Goal: Task Accomplishment & Management: Use online tool/utility

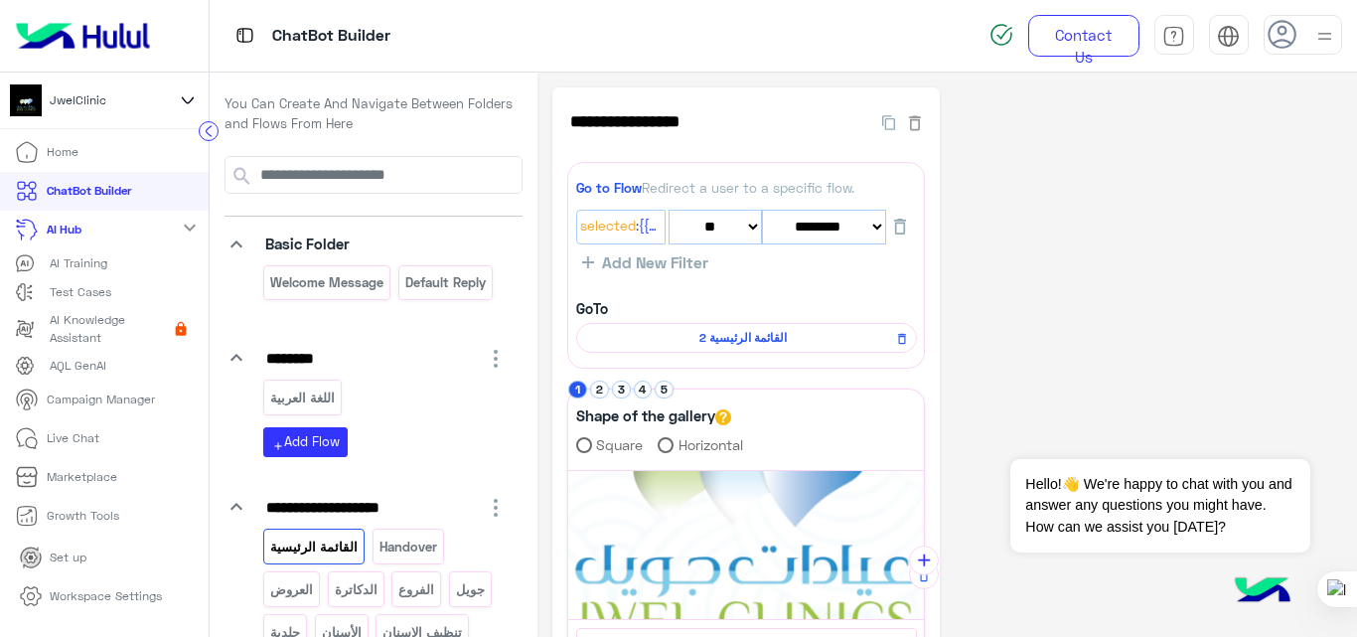
select select "*"
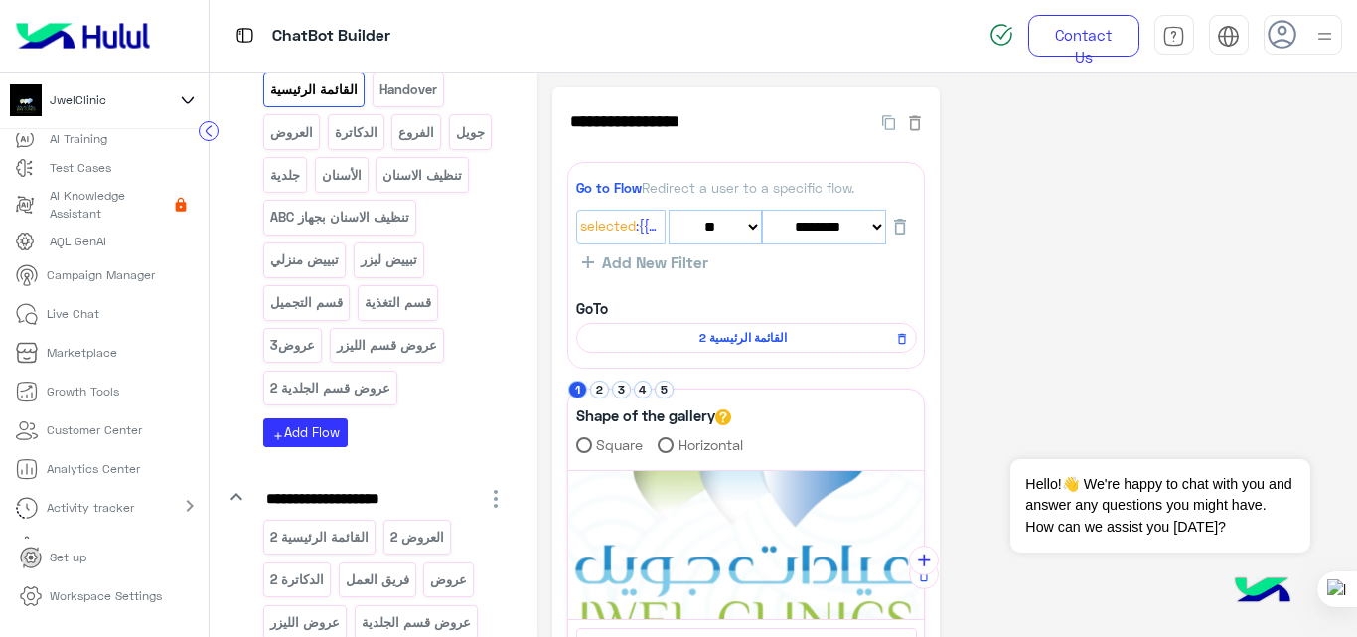
scroll to position [125, 0]
click at [77, 35] on img at bounding box center [83, 36] width 150 height 42
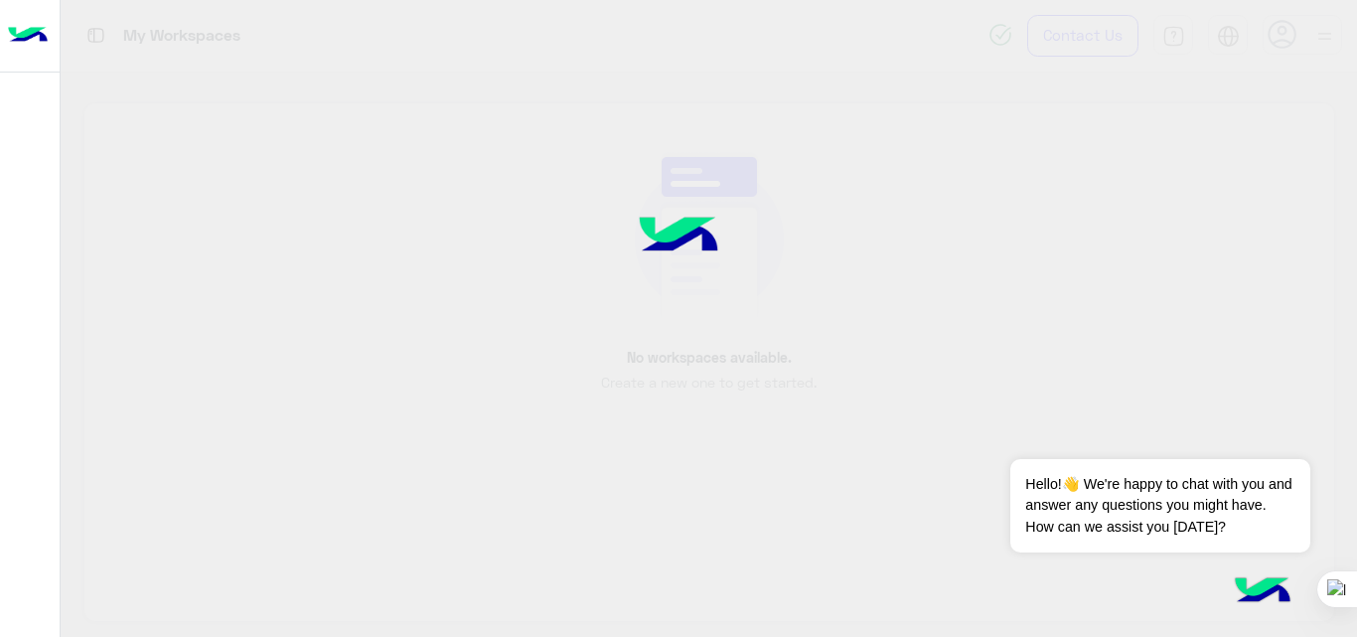
click at [34, 32] on img at bounding box center [28, 36] width 40 height 42
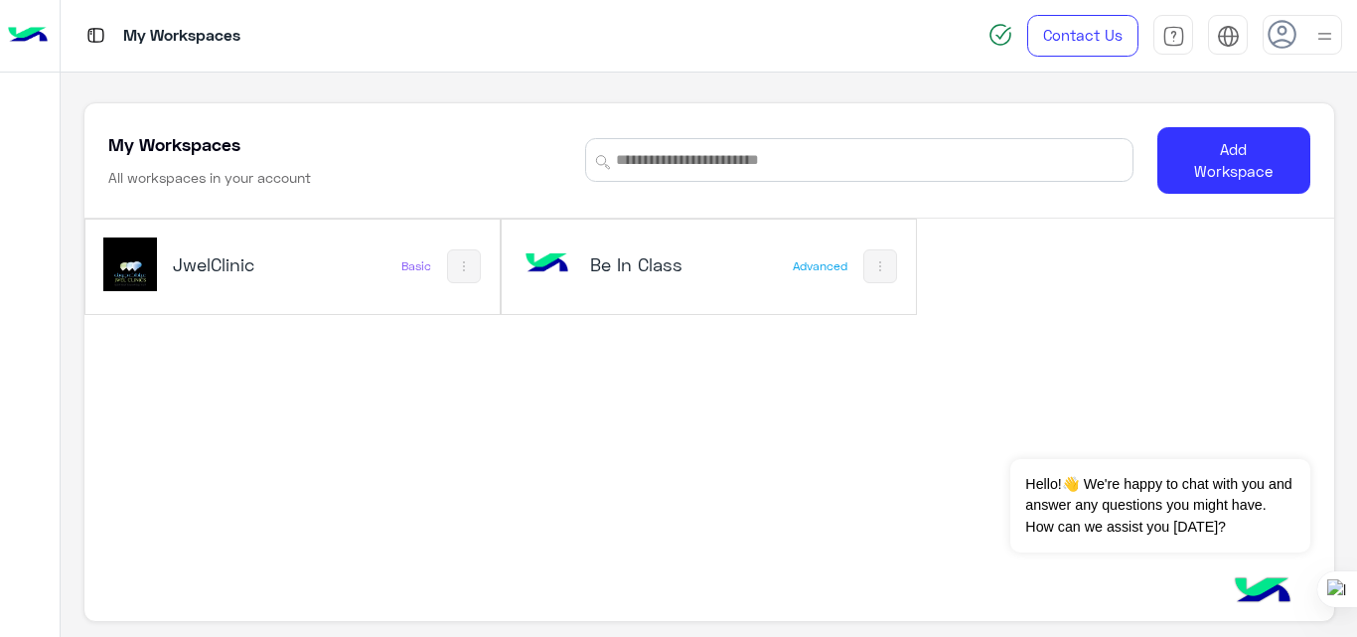
click at [296, 263] on h5 "JwelClinic" at bounding box center [241, 264] width 136 height 24
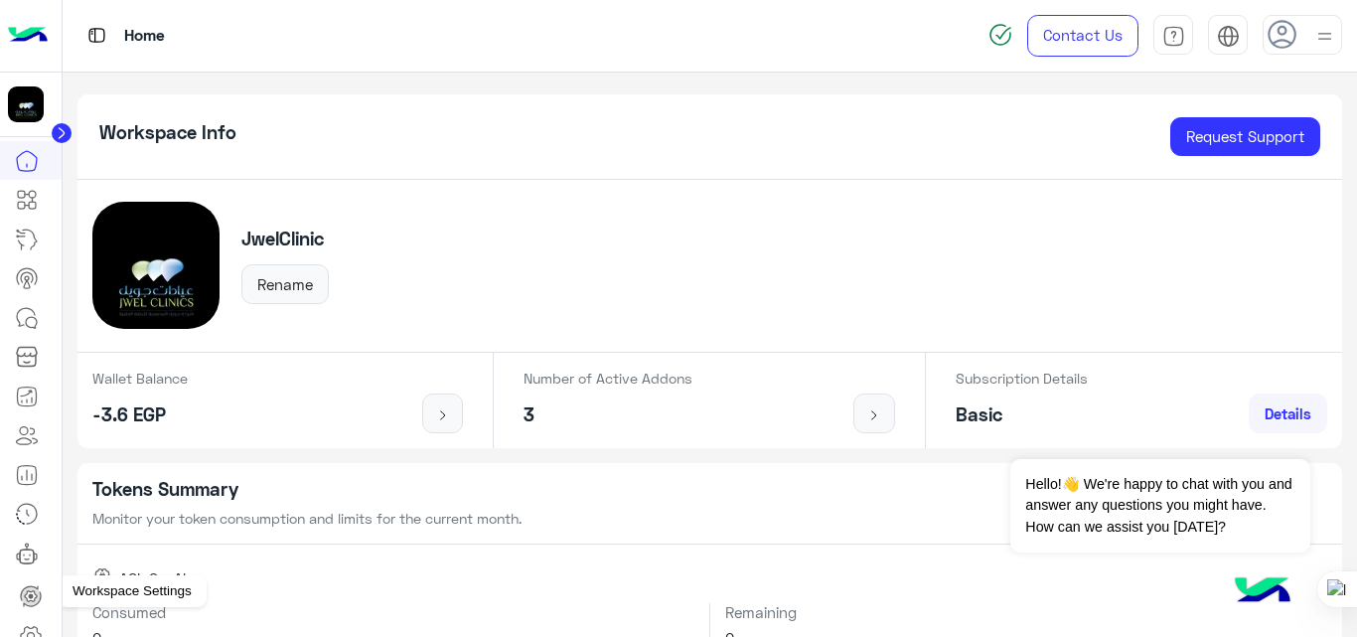
click at [30, 621] on link at bounding box center [31, 636] width 54 height 40
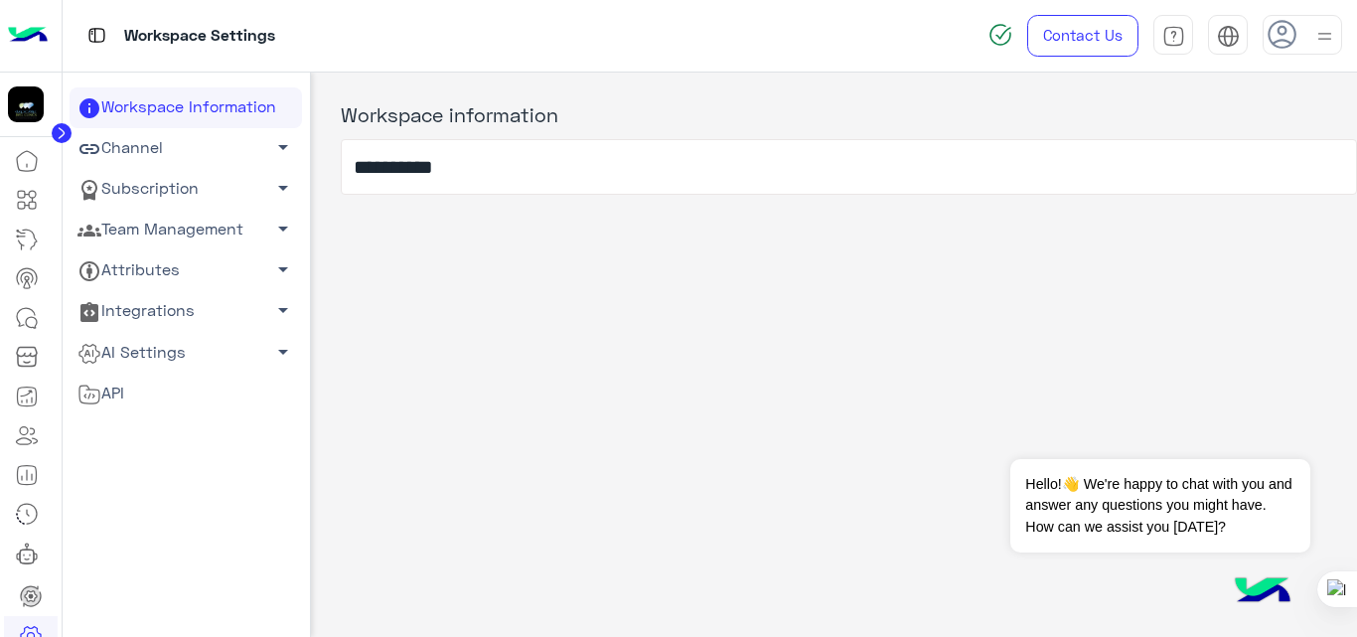
click at [183, 181] on link "Subscription arrow_drop_down" at bounding box center [186, 189] width 233 height 41
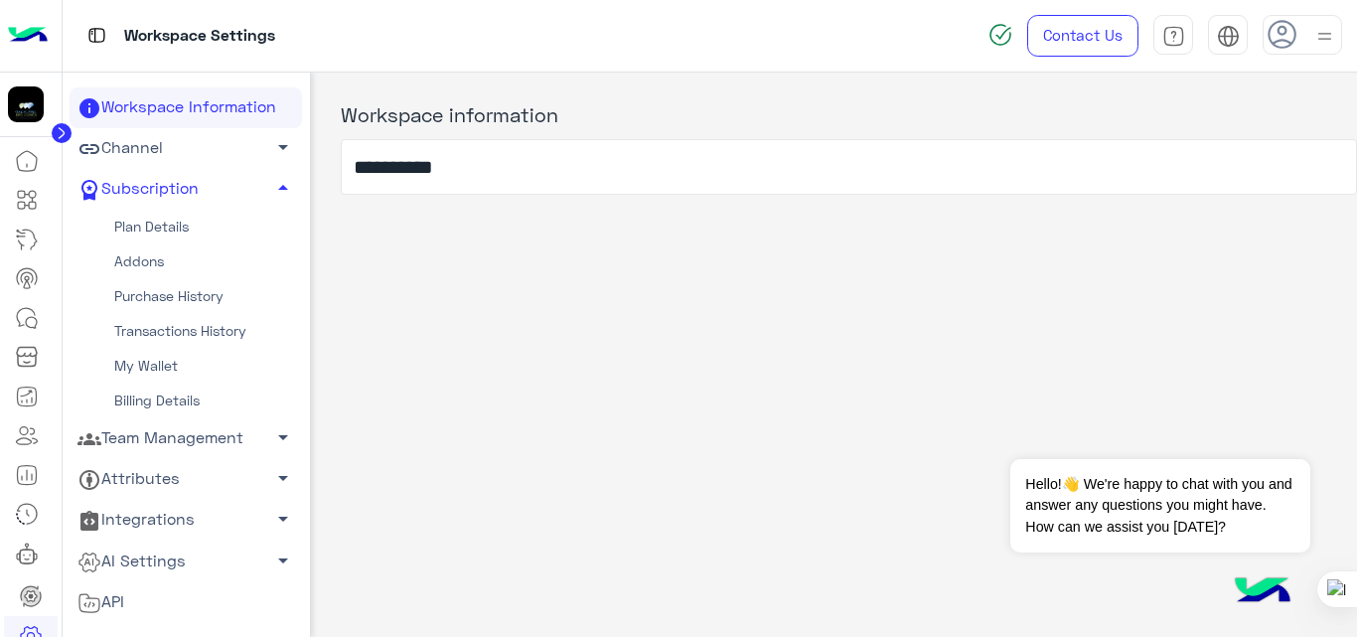
click at [177, 223] on link "Plan Details" at bounding box center [186, 227] width 233 height 35
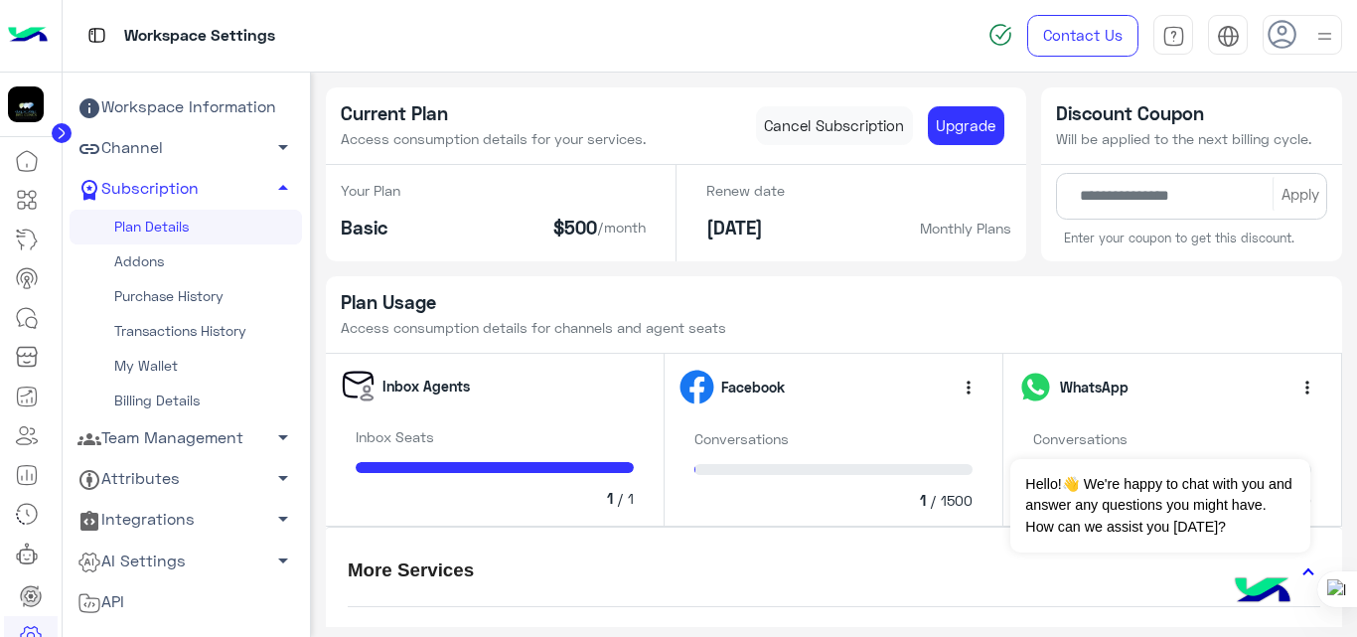
click at [124, 146] on link "Channel arrow_drop_down" at bounding box center [186, 148] width 233 height 41
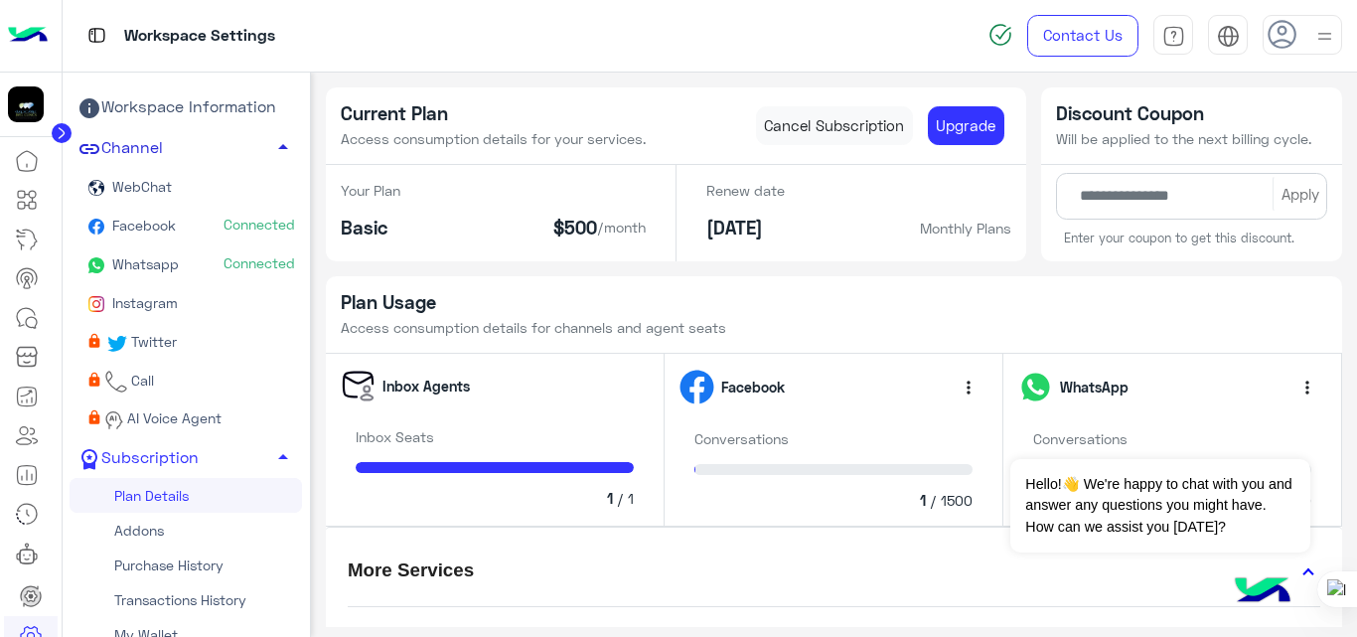
click at [124, 146] on link "Channel arrow_drop_up" at bounding box center [186, 148] width 233 height 41
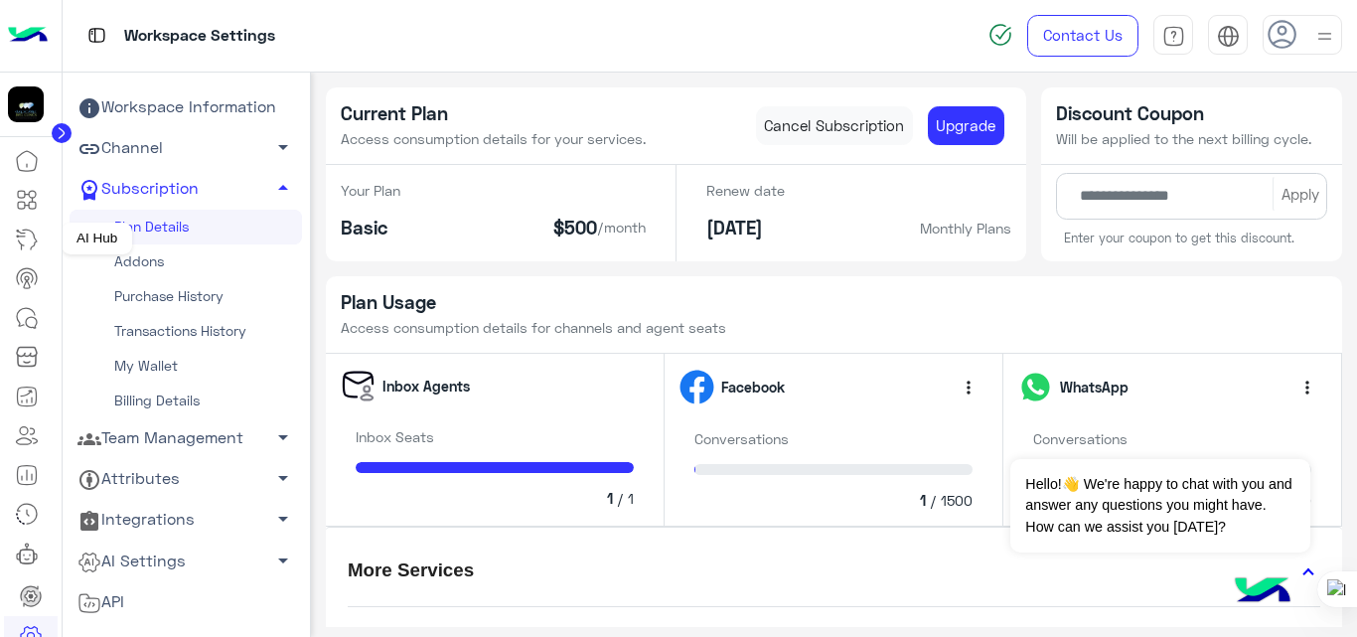
click at [29, 253] on link at bounding box center [27, 240] width 54 height 40
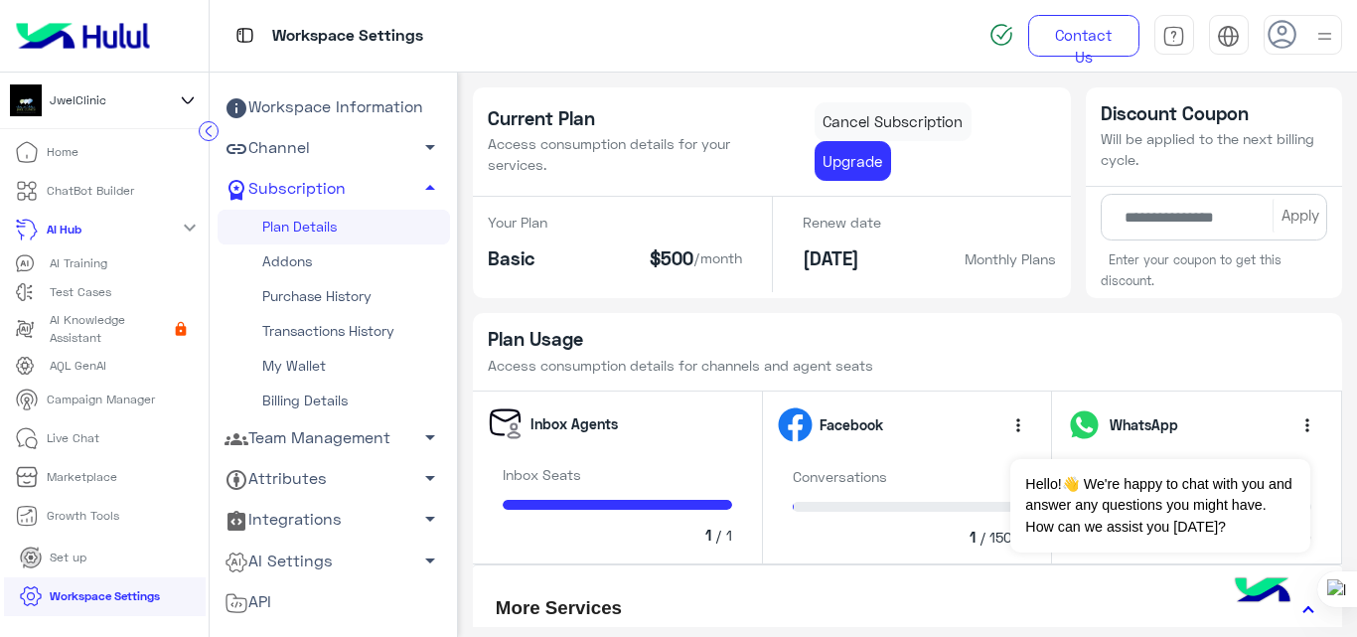
click at [29, 253] on icon at bounding box center [25, 263] width 20 height 20
click at [33, 592] on icon at bounding box center [31, 596] width 24 height 24
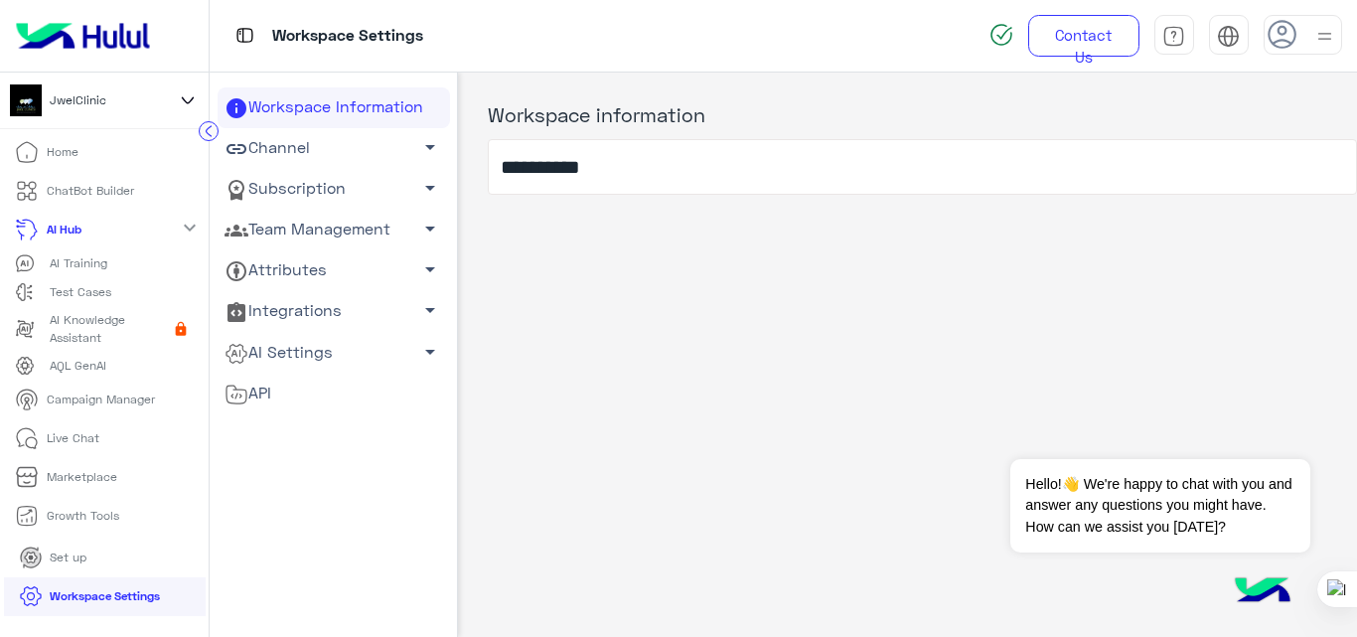
click at [313, 188] on link "Subscription arrow_drop_down" at bounding box center [334, 189] width 233 height 41
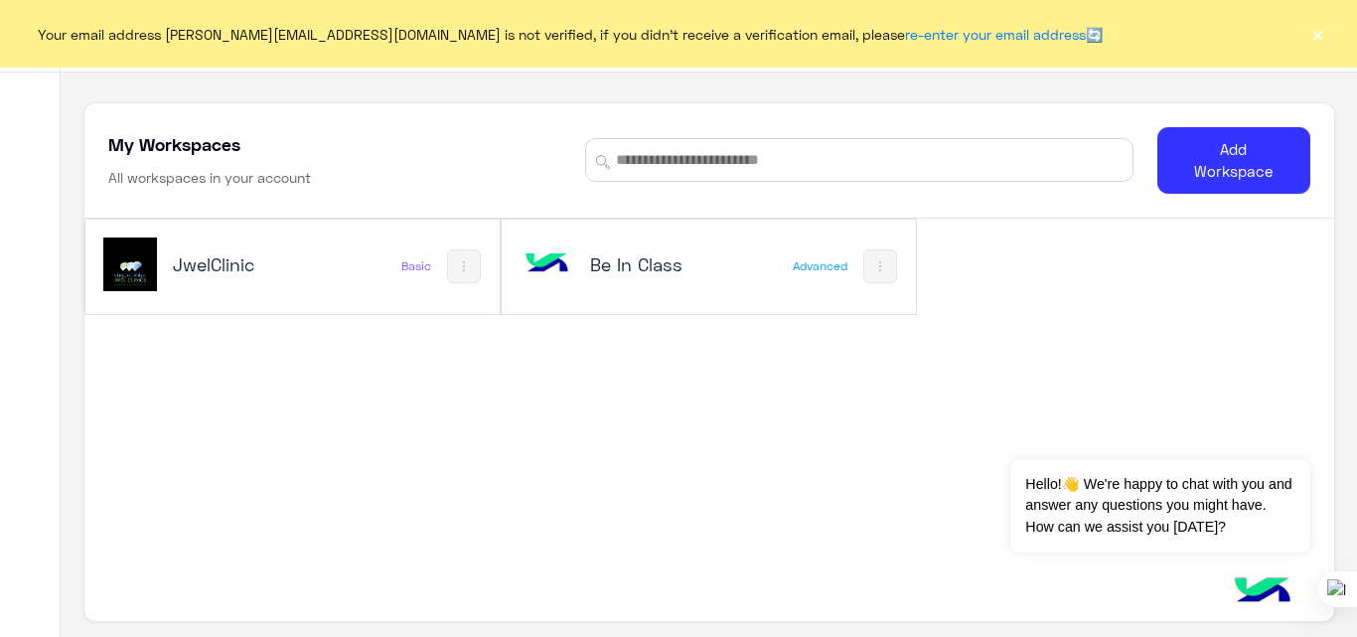
click at [1316, 38] on button "×" at bounding box center [1318, 34] width 20 height 20
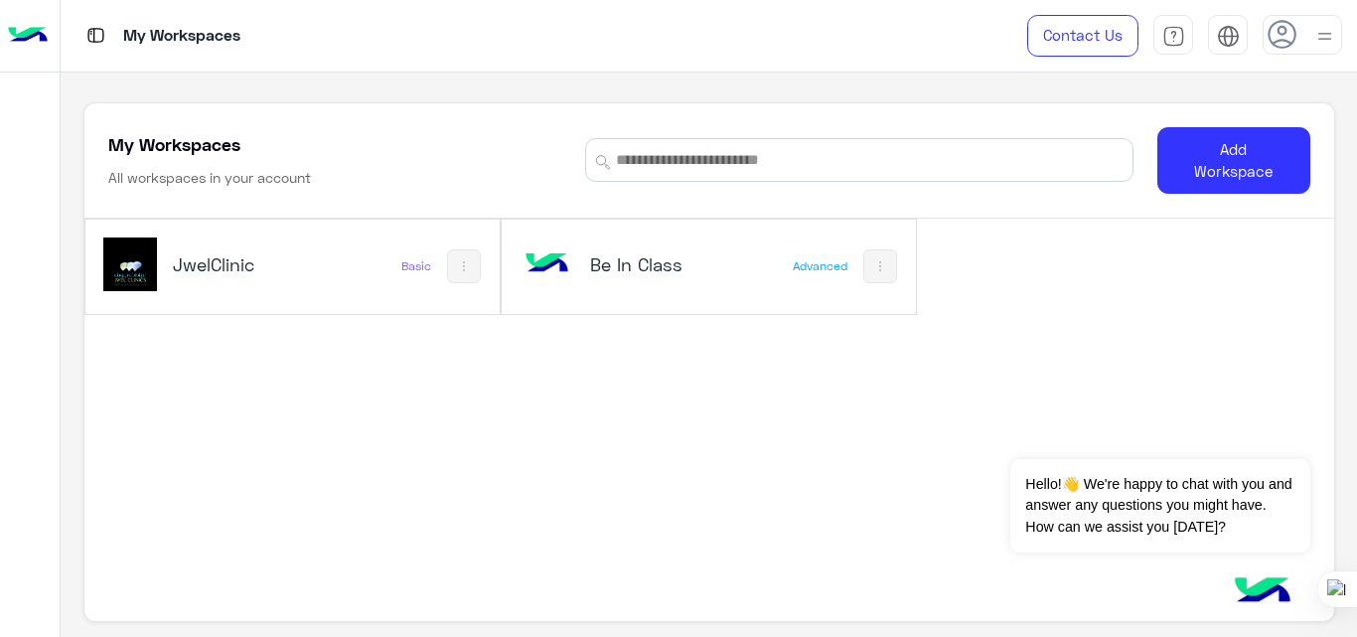
click at [183, 35] on p "My Workspaces" at bounding box center [181, 36] width 117 height 27
click at [261, 40] on div "My Workspaces" at bounding box center [493, 36] width 865 height 72
click at [161, 36] on p "My Workspaces" at bounding box center [181, 36] width 117 height 27
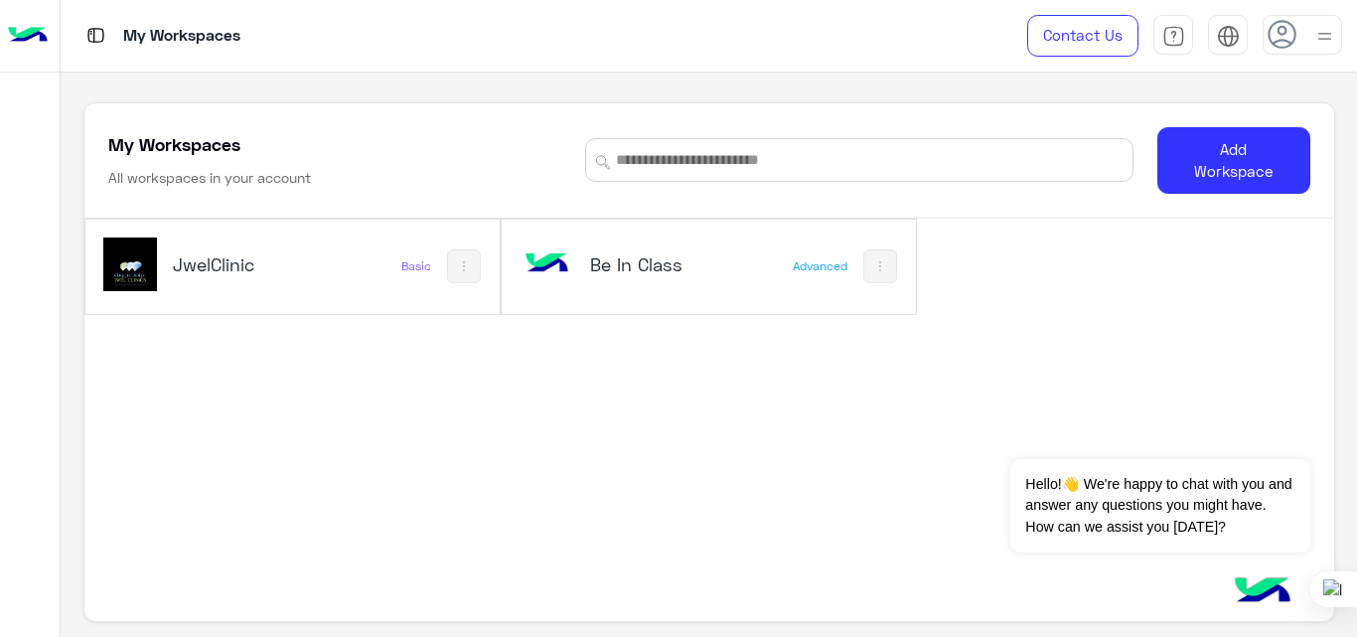
click at [136, 36] on p "My Workspaces" at bounding box center [181, 36] width 117 height 27
click at [220, 39] on p "My Workspaces" at bounding box center [181, 36] width 117 height 27
click at [305, 67] on div "My Workspaces" at bounding box center [493, 36] width 865 height 72
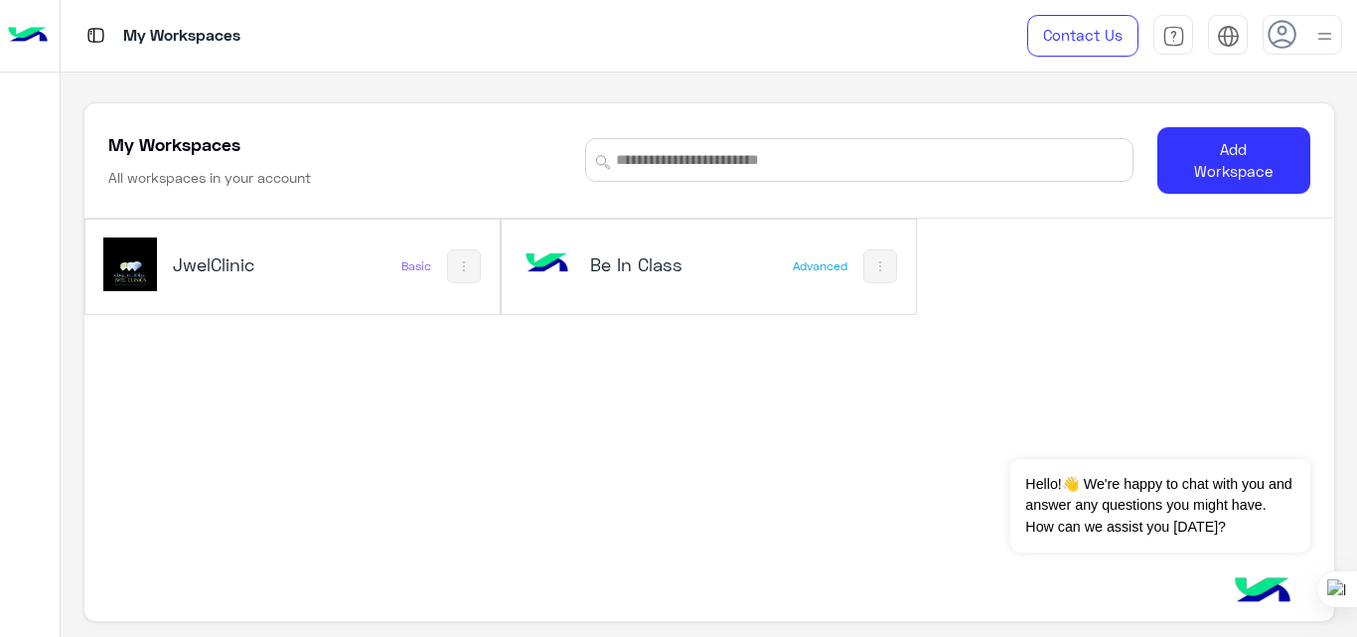
click at [175, 32] on p "My Workspaces" at bounding box center [181, 36] width 117 height 27
click at [141, 34] on p "My Workspaces" at bounding box center [181, 36] width 117 height 27
click at [193, 35] on p "My Workspaces" at bounding box center [181, 36] width 117 height 27
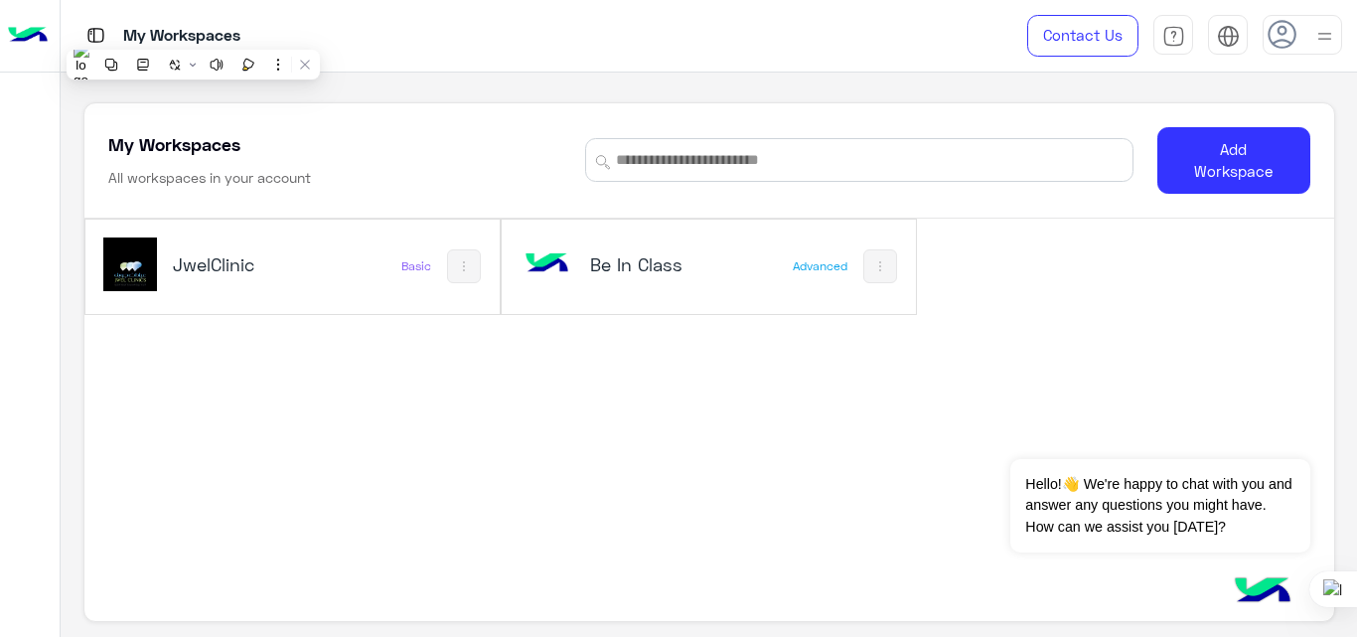
click at [193, 35] on p "My Workspaces" at bounding box center [181, 36] width 117 height 27
click at [271, 89] on div "My Workspaces All workspaces in your account Add Workspace JwelClinic Basic Be …" at bounding box center [709, 355] width 1297 height 565
click at [271, 264] on h5 "JwelClinic" at bounding box center [241, 264] width 136 height 24
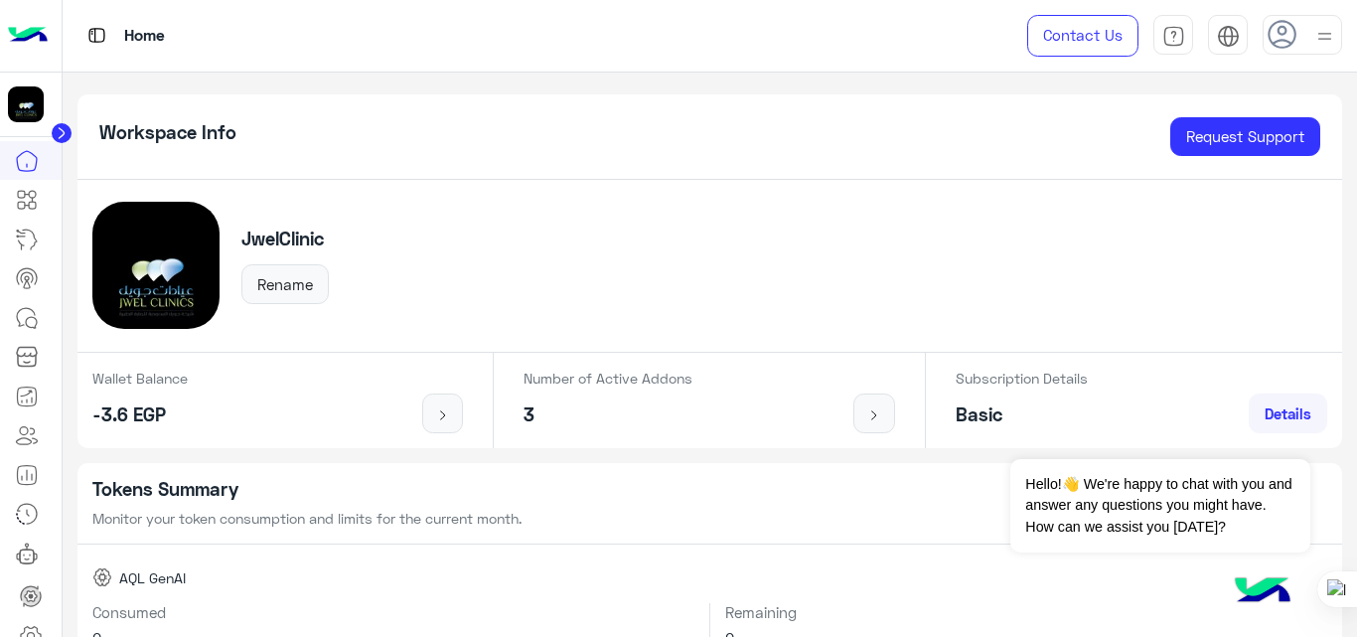
click at [565, 212] on div "JwelClinic Rename" at bounding box center [711, 266] width 1266 height 173
click at [571, 101] on div "Workspace Info Request Support" at bounding box center [711, 136] width 1266 height 85
click at [482, 169] on div "Workspace Info Request Support" at bounding box center [711, 136] width 1266 height 85
click at [636, 231] on div "JwelClinic Rename" at bounding box center [711, 266] width 1266 height 173
click at [32, 202] on icon at bounding box center [29, 200] width 8 height 11
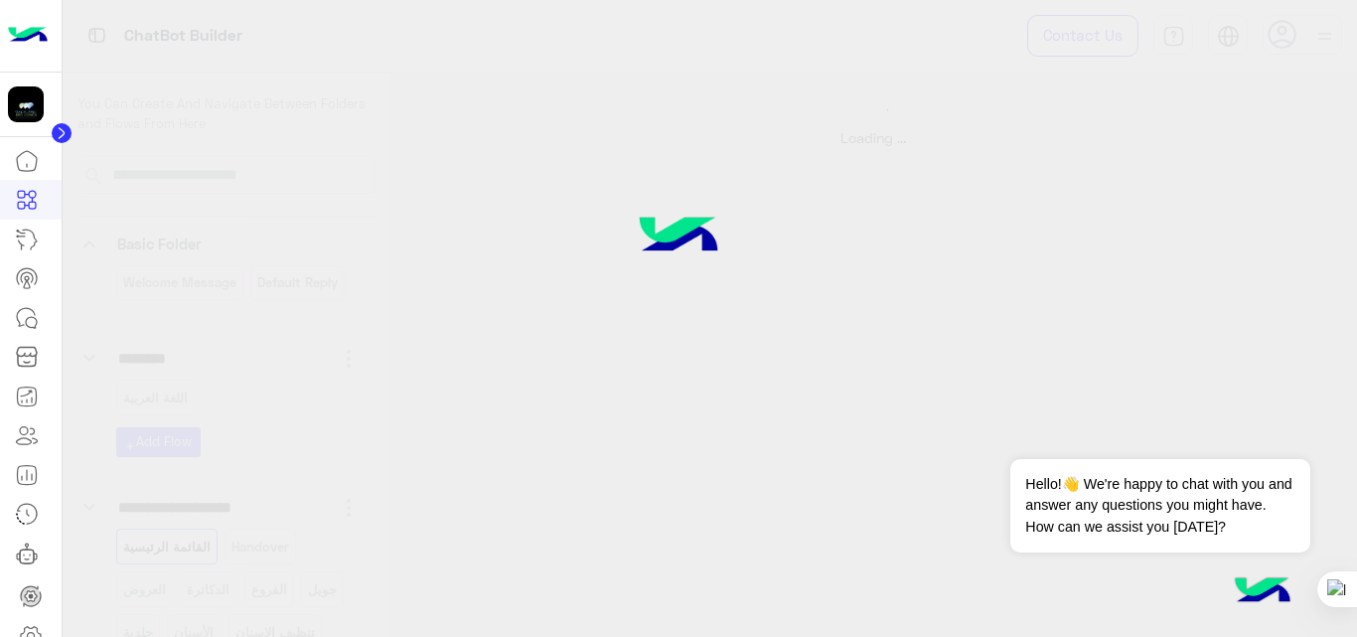
select select "*"
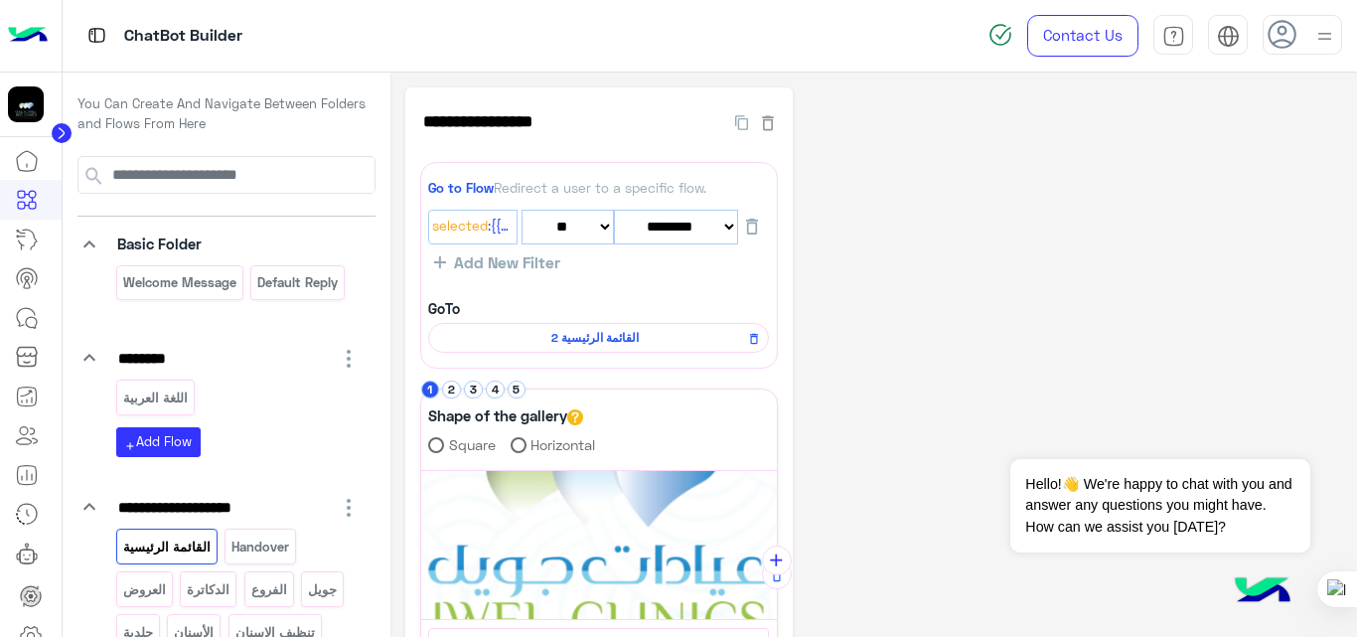
click at [921, 401] on div "**********" at bounding box center [874, 618] width 938 height 1063
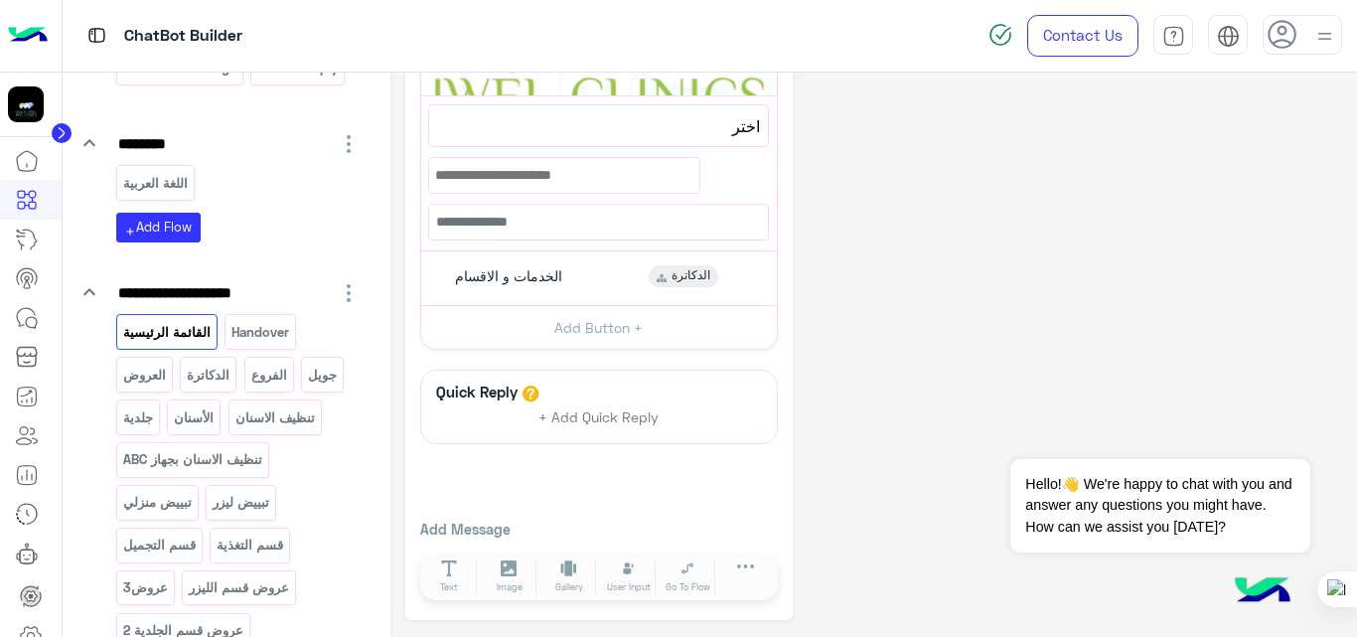
scroll to position [219, 0]
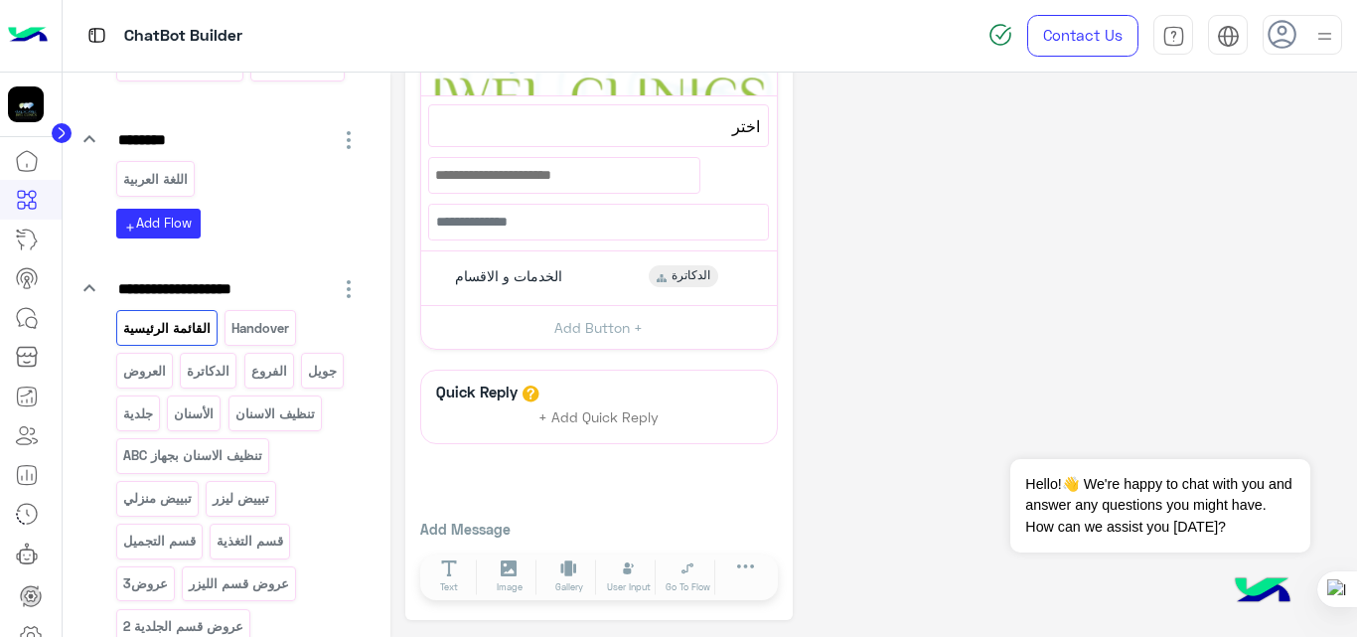
click at [976, 412] on div "**********" at bounding box center [874, 92] width 938 height 1056
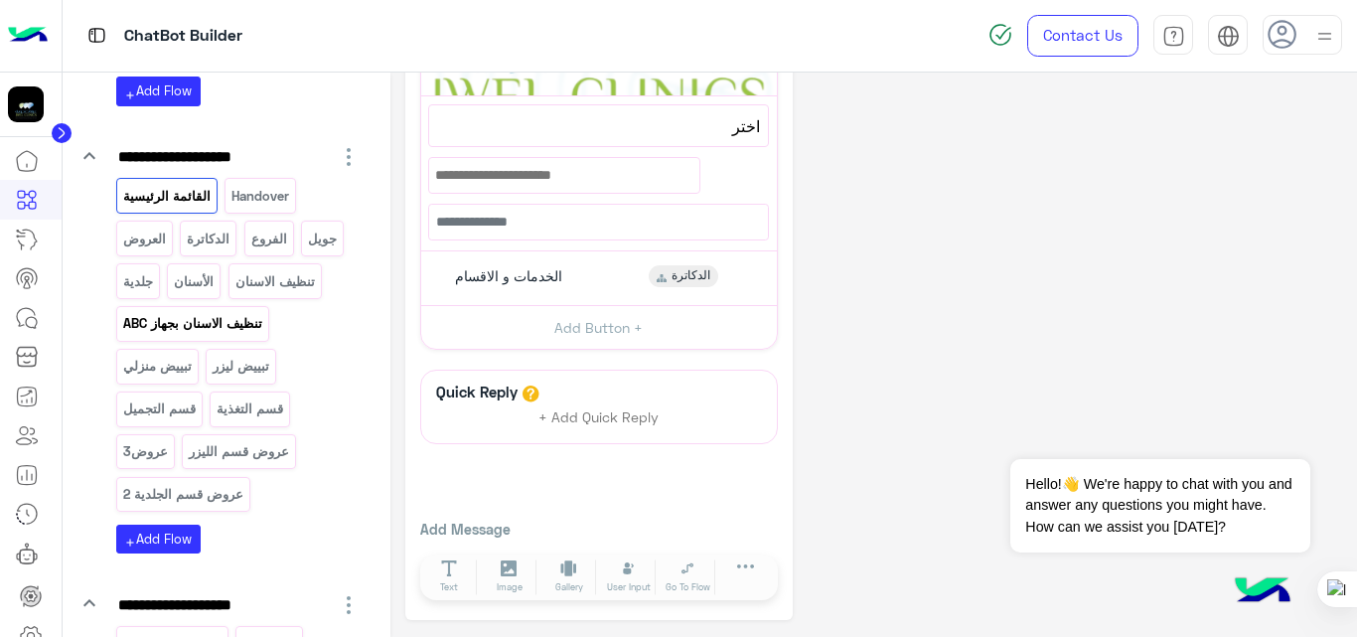
scroll to position [352, 0]
click at [20, 35] on img at bounding box center [28, 36] width 40 height 42
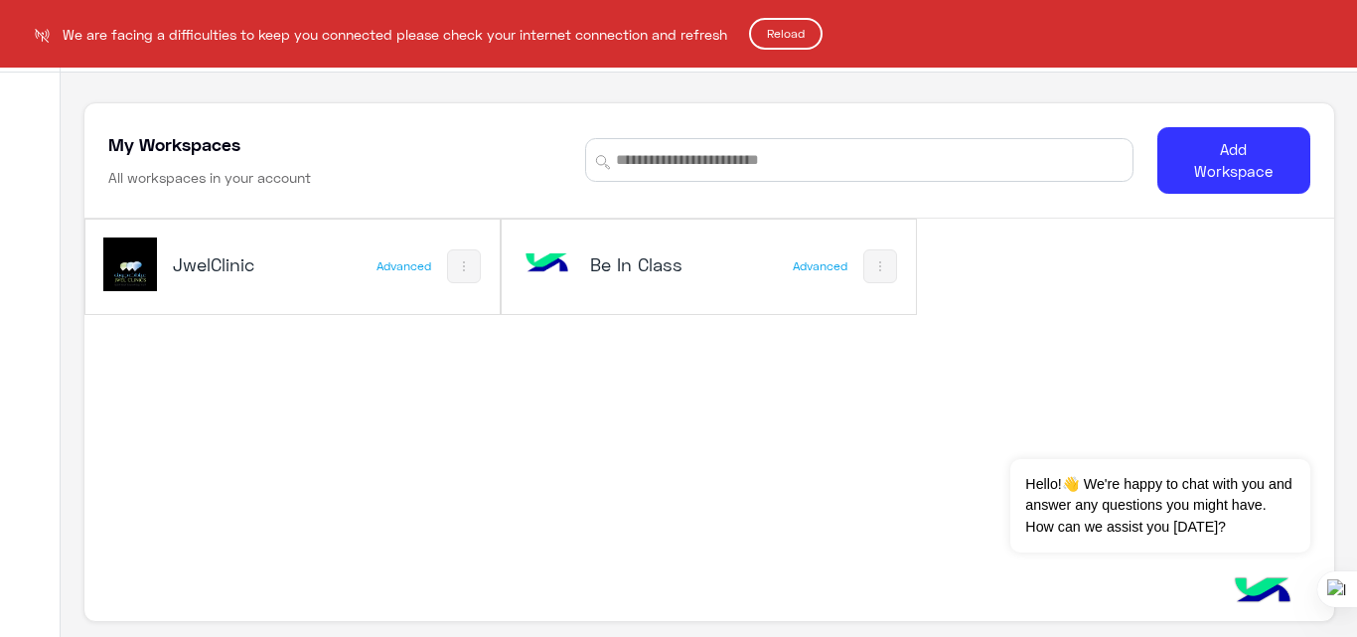
click at [792, 27] on button "Reload" at bounding box center [786, 34] width 74 height 32
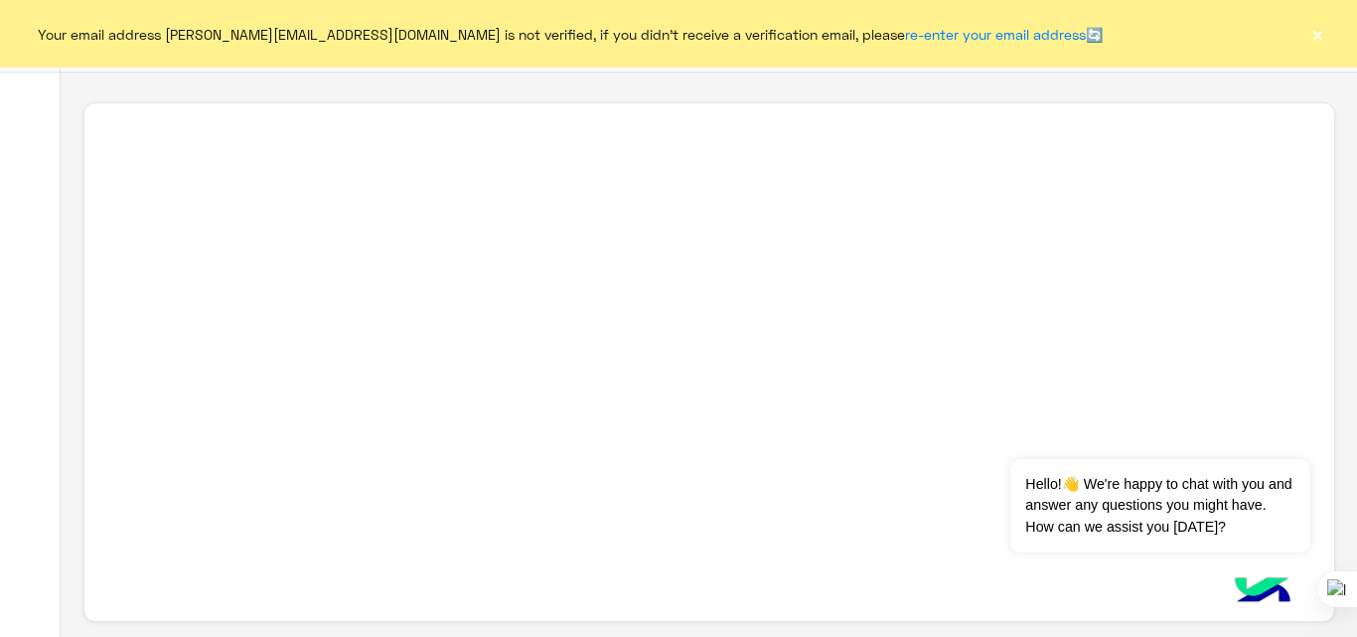
click at [1322, 37] on button "×" at bounding box center [1318, 34] width 20 height 20
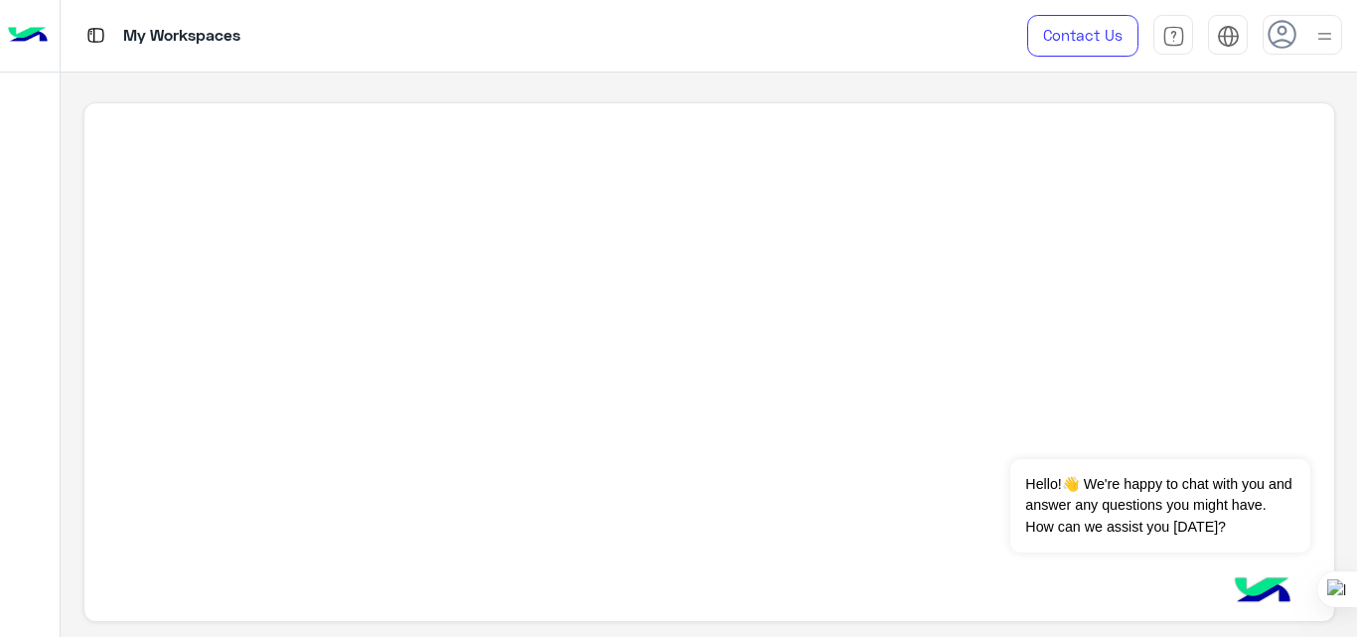
scroll to position [7, 0]
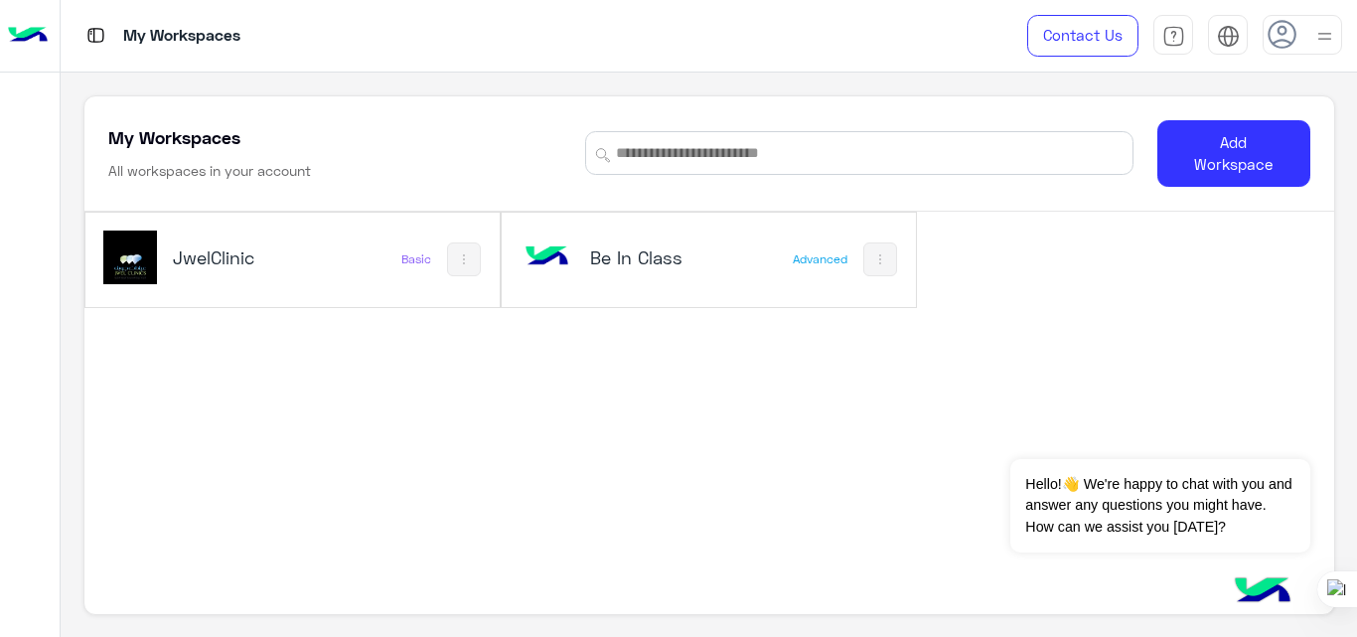
click at [656, 250] on h5 "Be In Class" at bounding box center [658, 257] width 136 height 24
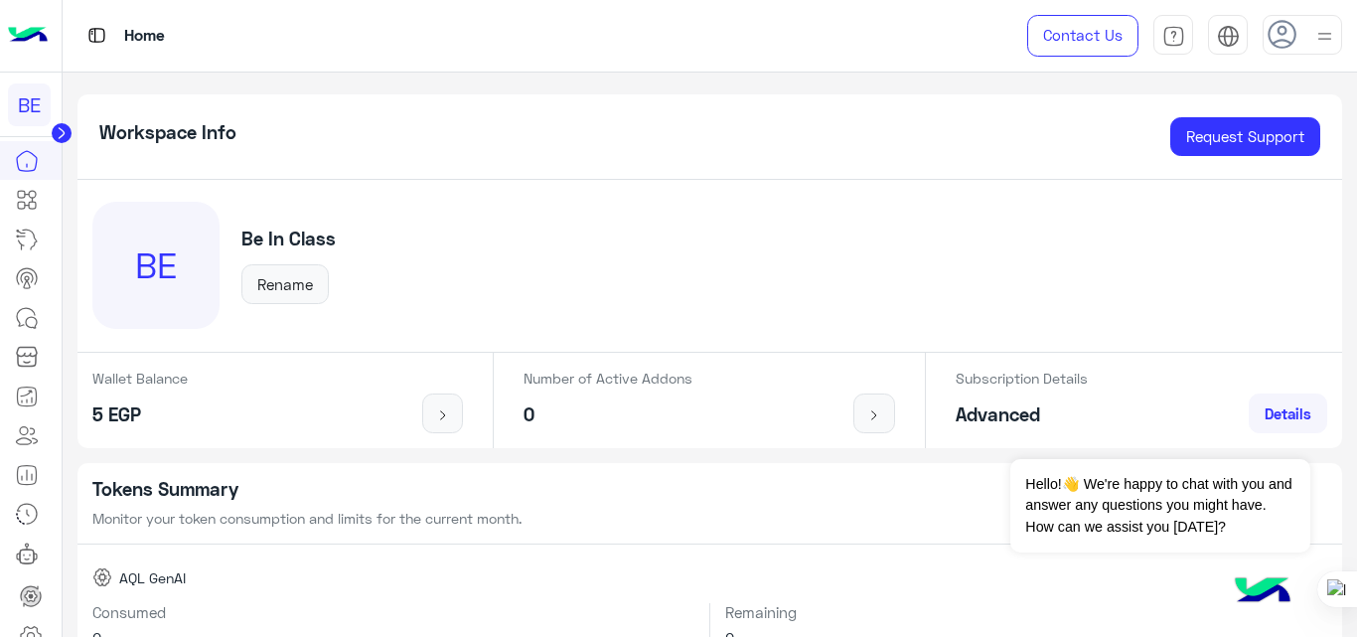
click at [36, 45] on img at bounding box center [28, 36] width 40 height 42
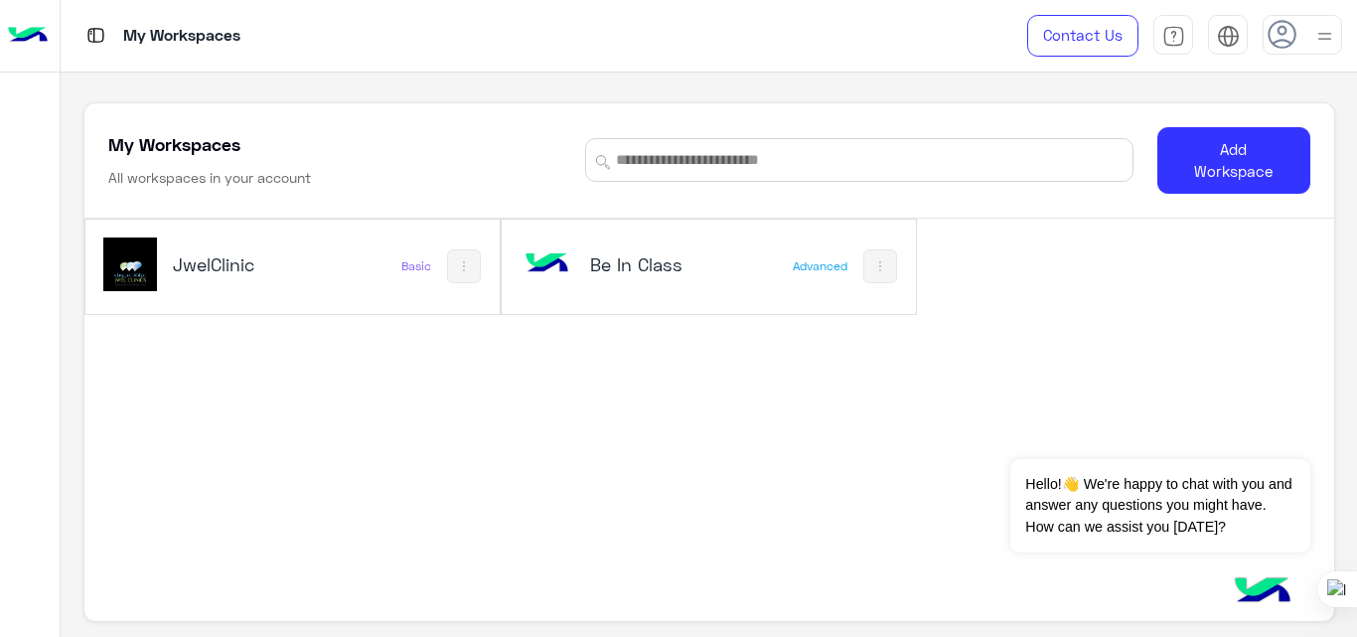
click at [254, 263] on h5 "JwelClinic" at bounding box center [241, 264] width 136 height 24
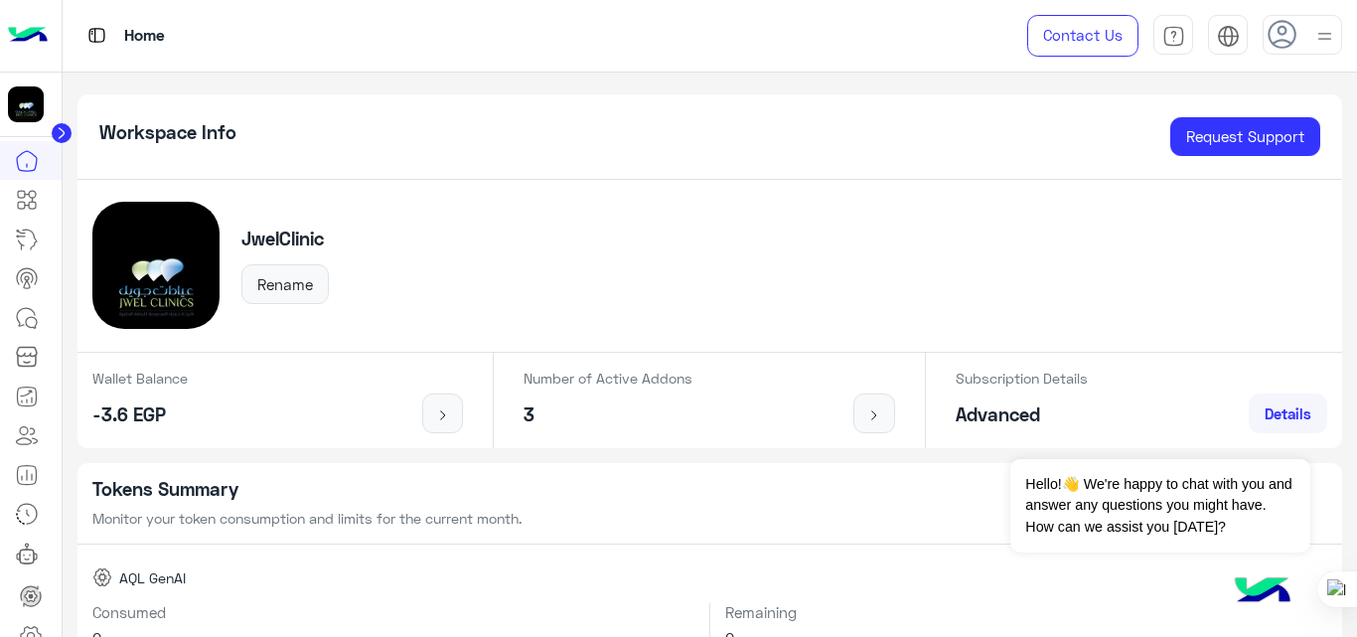
click at [25, 38] on img at bounding box center [28, 36] width 40 height 42
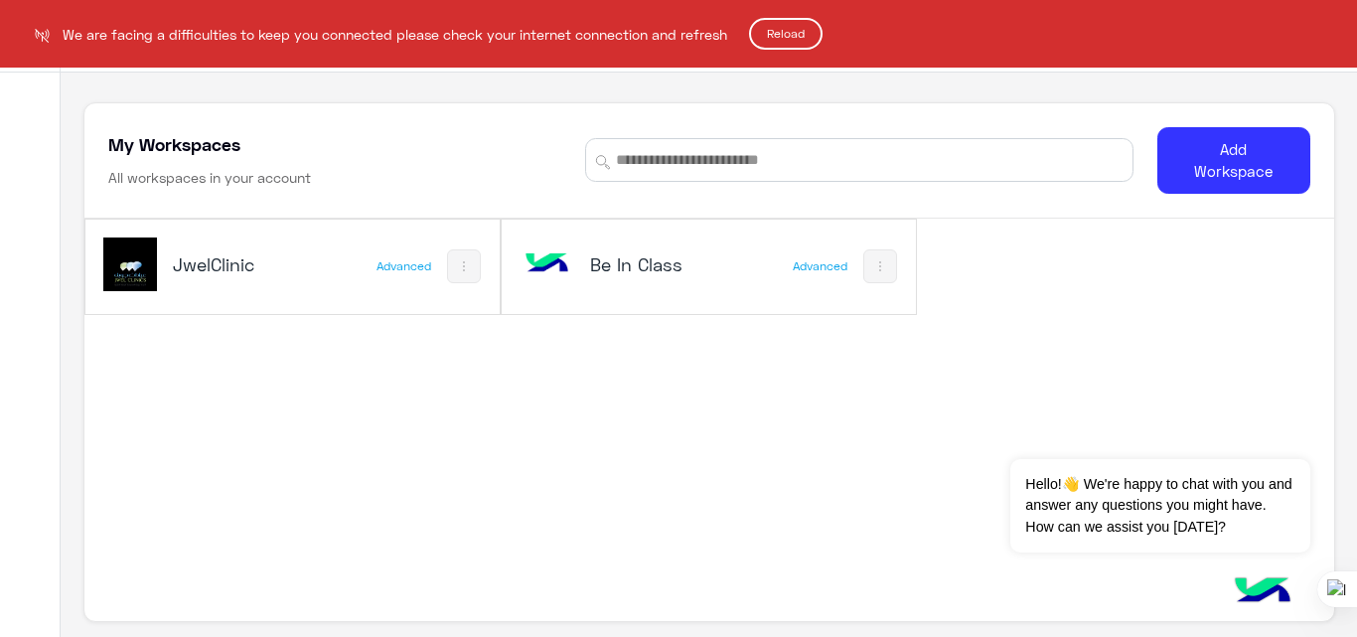
click at [791, 33] on button "Reload" at bounding box center [786, 34] width 74 height 32
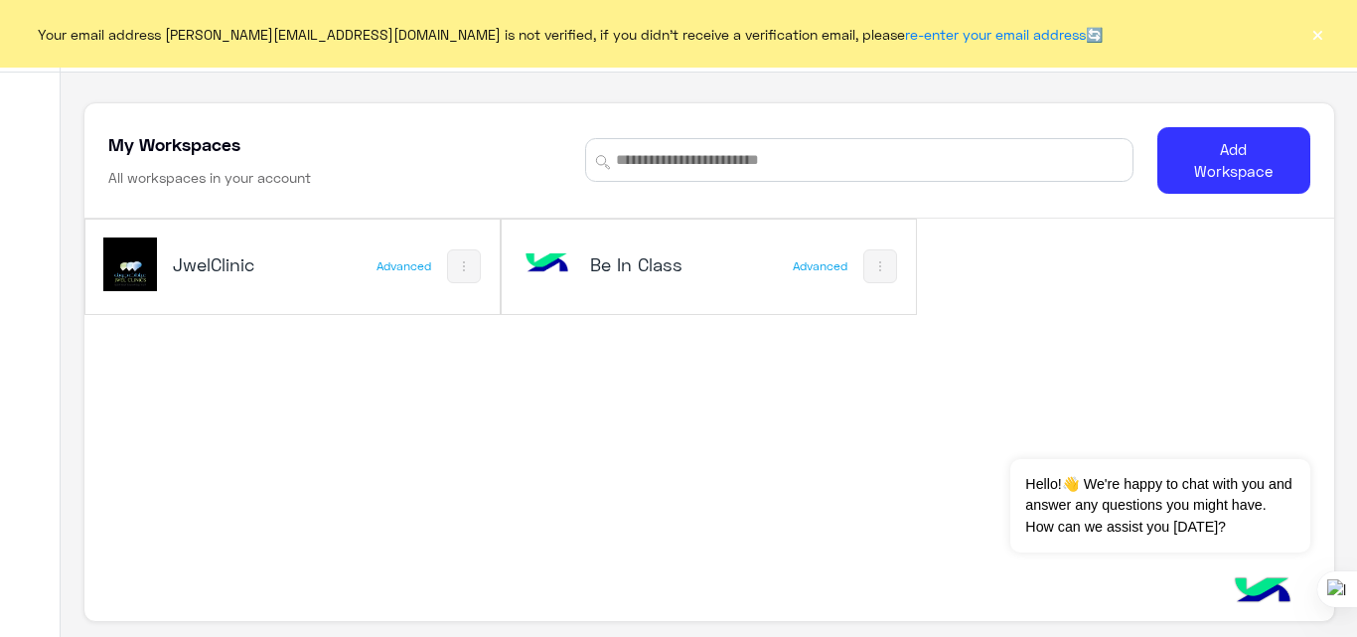
click at [1315, 38] on button "×" at bounding box center [1318, 34] width 20 height 20
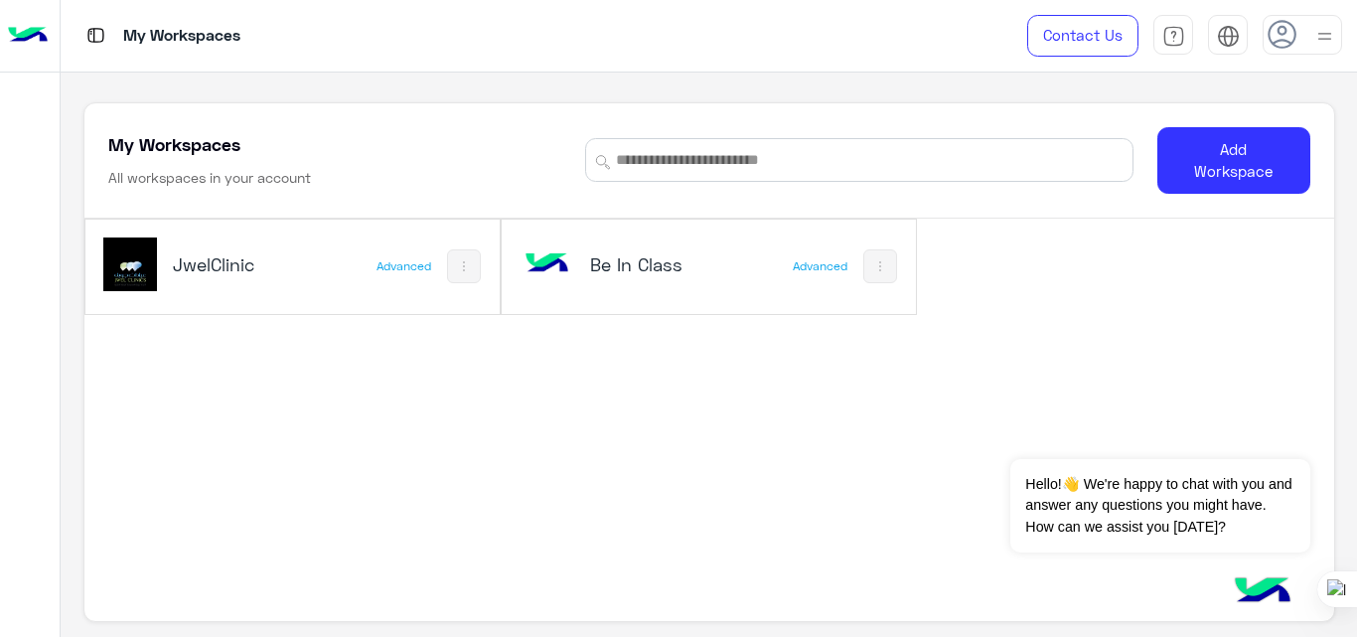
click at [849, 65] on div "My Workspaces" at bounding box center [493, 36] width 865 height 72
click at [736, 398] on div "JwelClinic Advanced Be In Class Advanced" at bounding box center [709, 426] width 1250 height 415
click at [297, 249] on div "JwelClinic" at bounding box center [216, 267] width 227 height 58
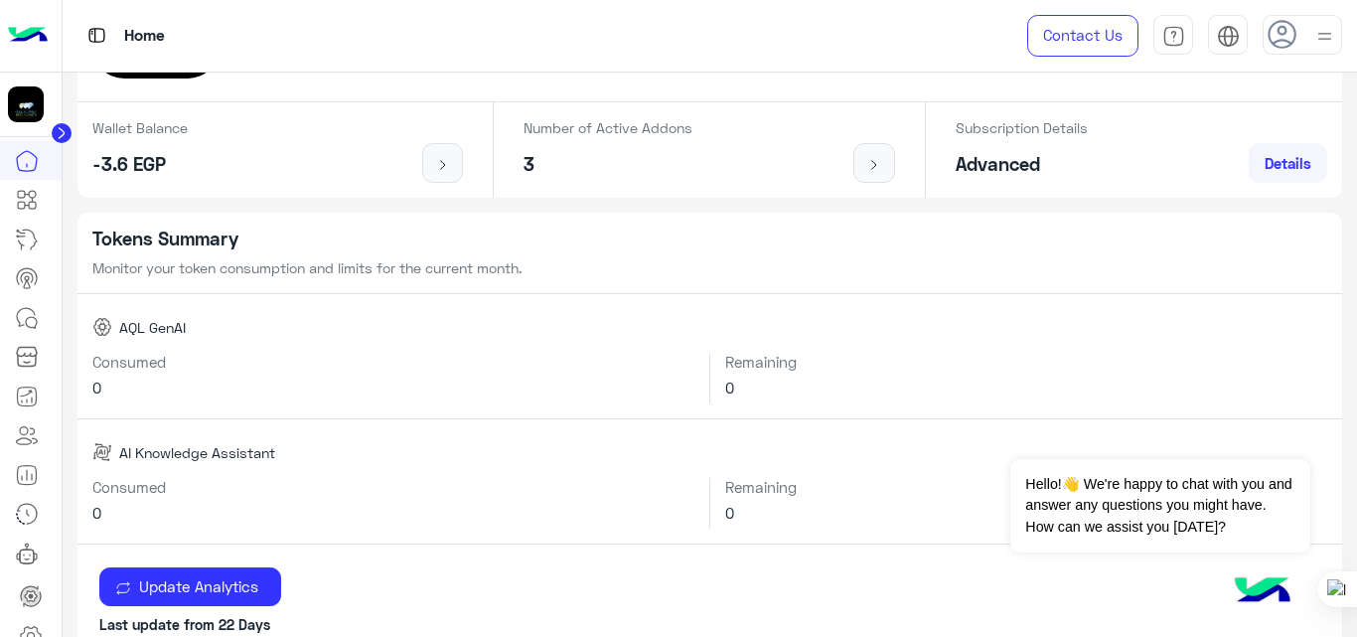
scroll to position [222, 0]
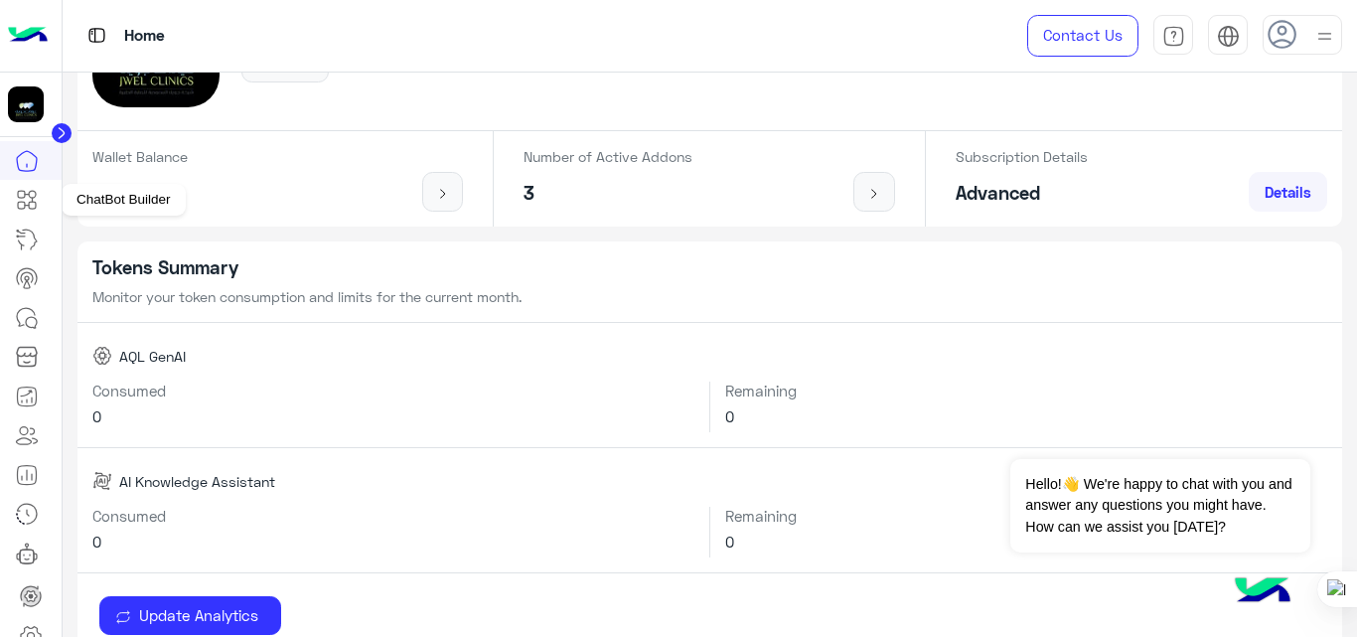
click at [25, 202] on icon at bounding box center [27, 200] width 24 height 24
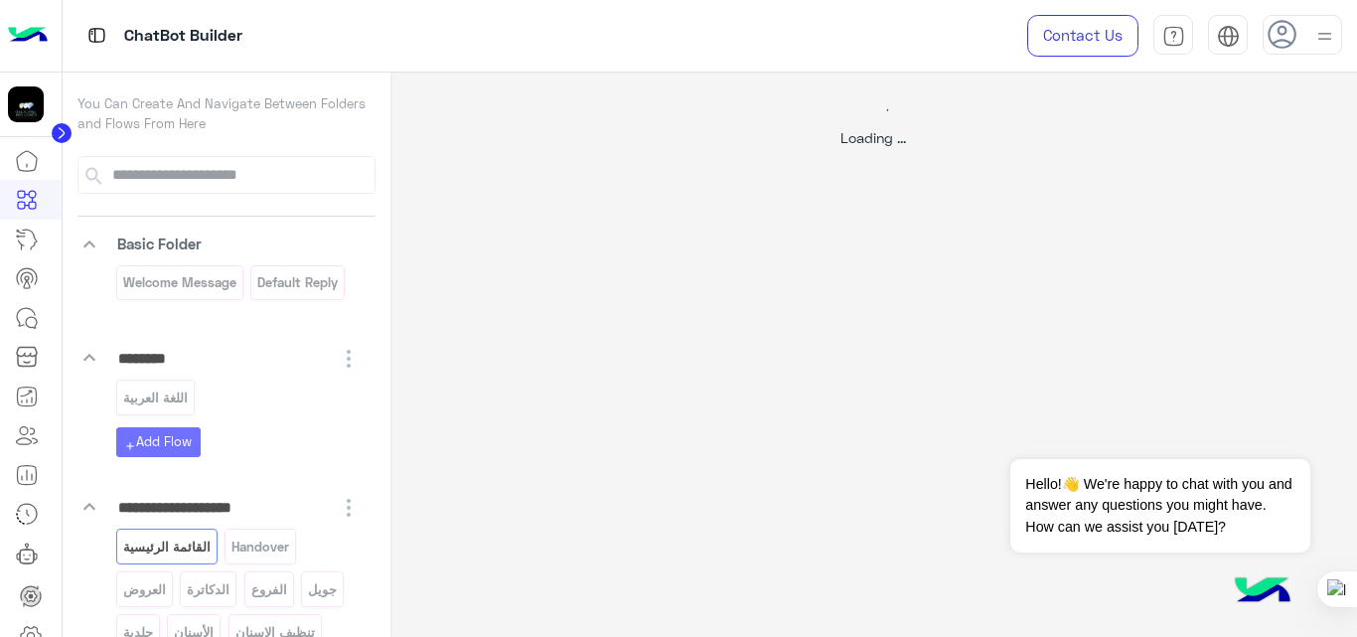
select select "*"
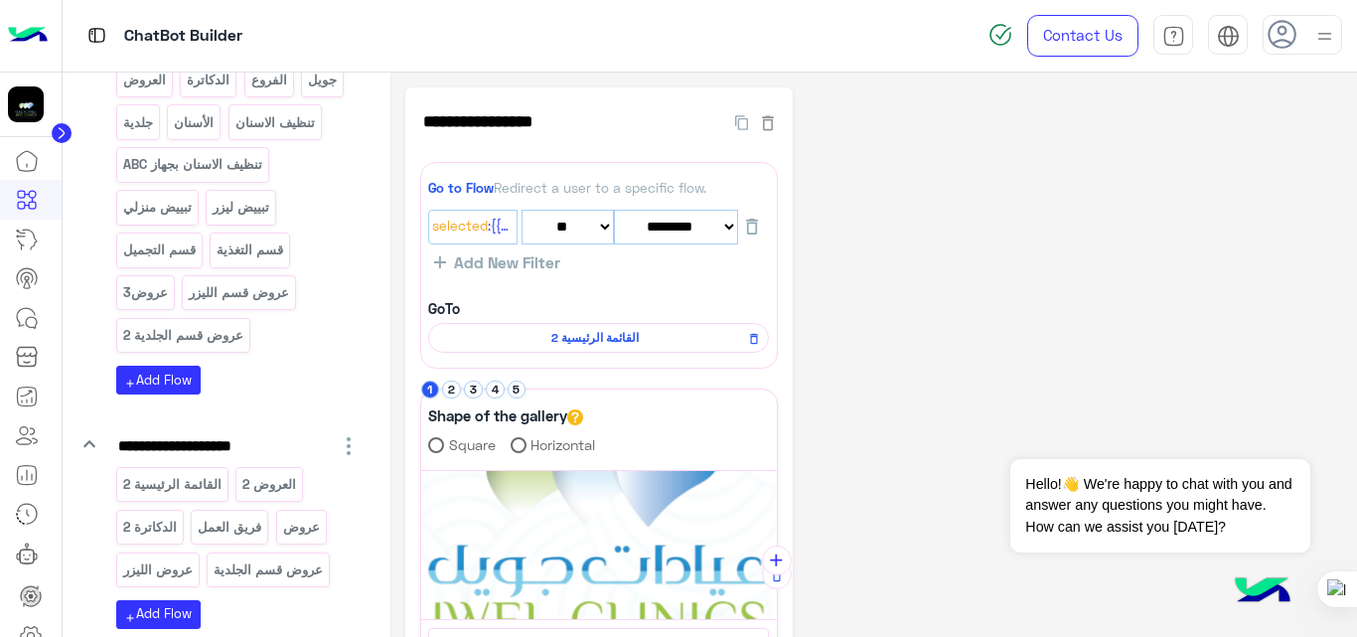
scroll to position [509, 0]
click at [932, 374] on div "**********" at bounding box center [874, 618] width 938 height 1063
click at [258, 306] on div "عروض قسم الليزر" at bounding box center [239, 293] width 114 height 35
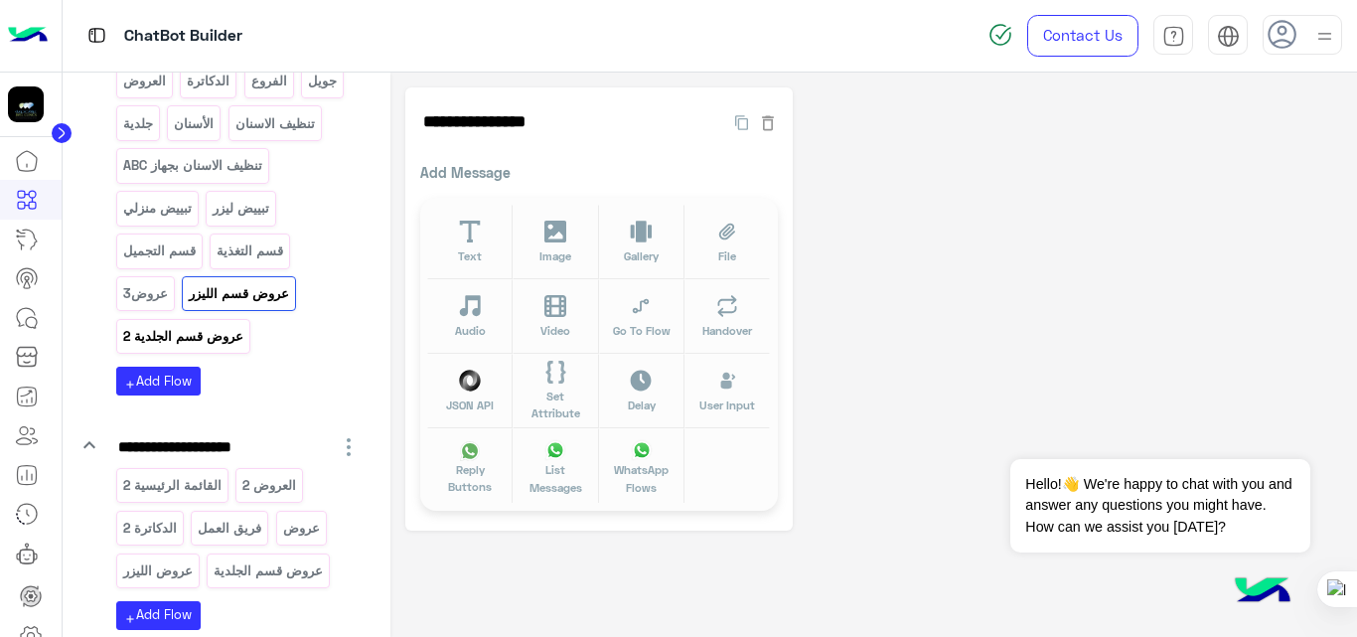
click at [180, 348] on p "عروض قسم الجلدية 2" at bounding box center [182, 336] width 123 height 23
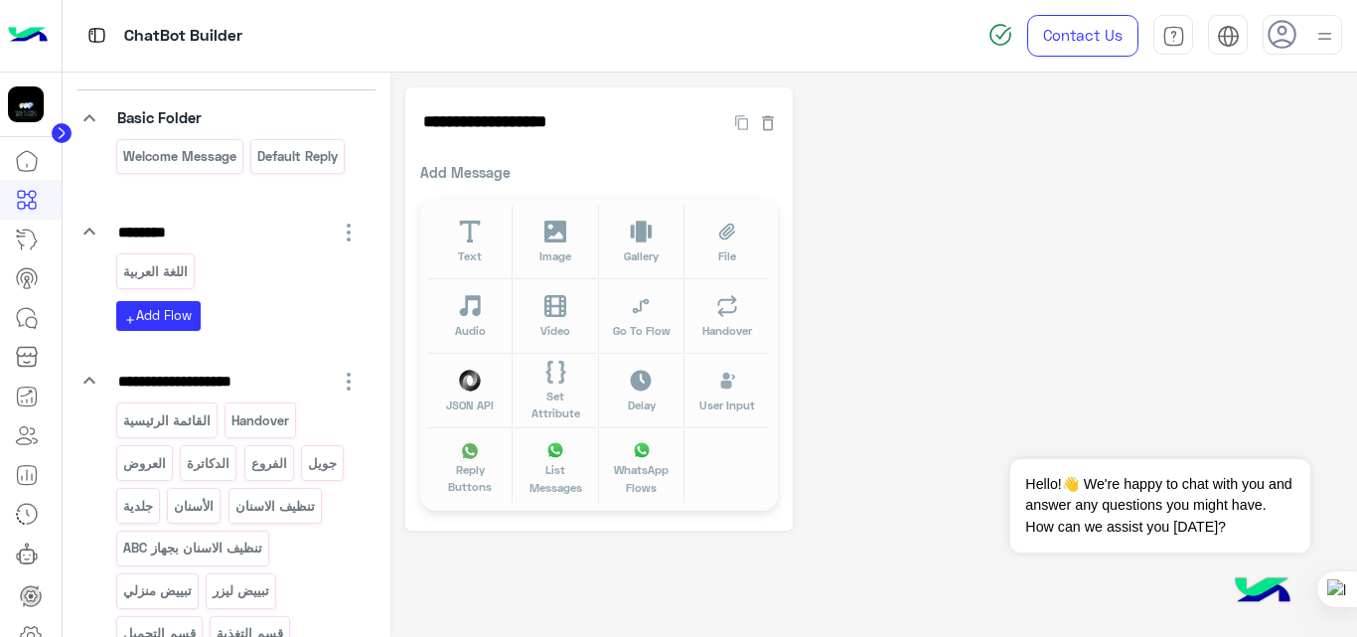
scroll to position [125, 0]
click at [205, 475] on p "الدكاترة" at bounding box center [209, 464] width 46 height 23
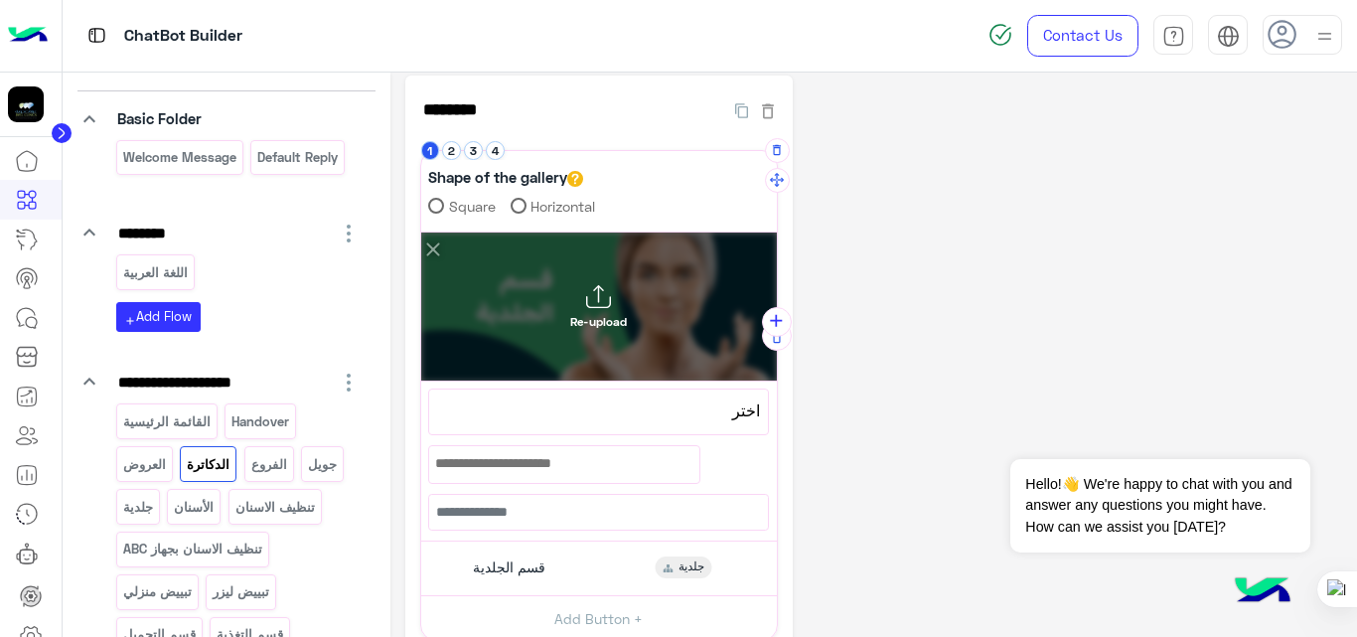
scroll to position [0, 0]
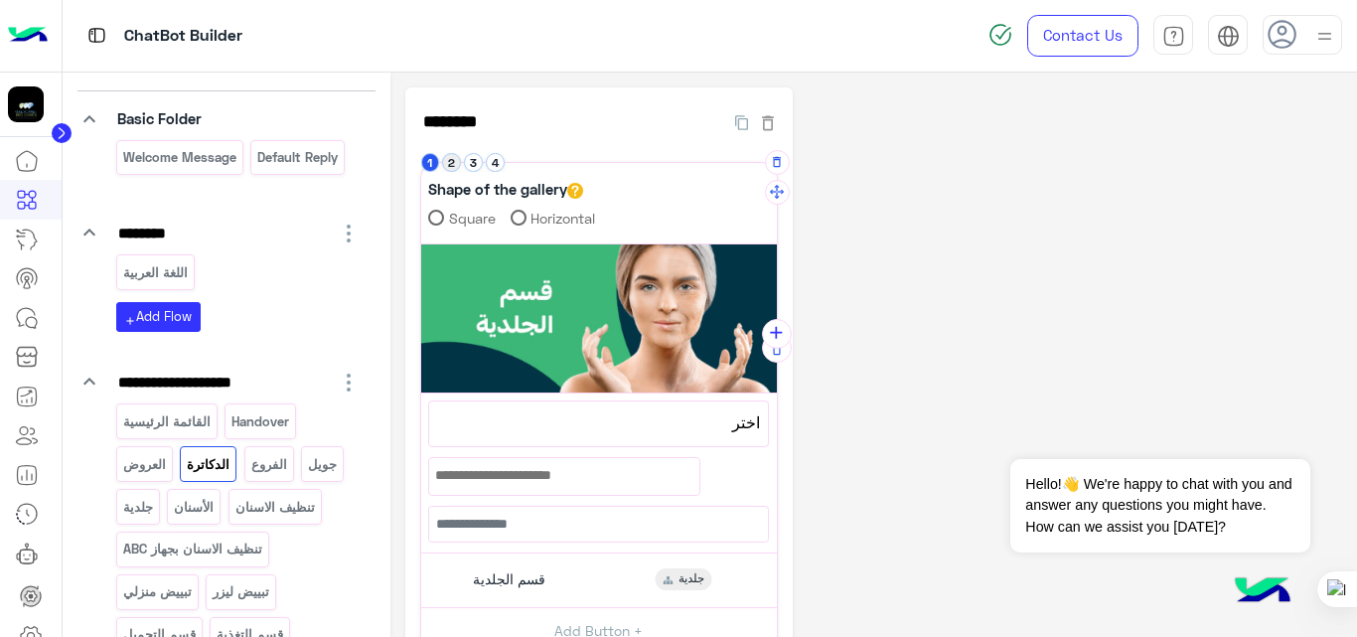
click at [455, 168] on button "2" at bounding box center [451, 162] width 19 height 19
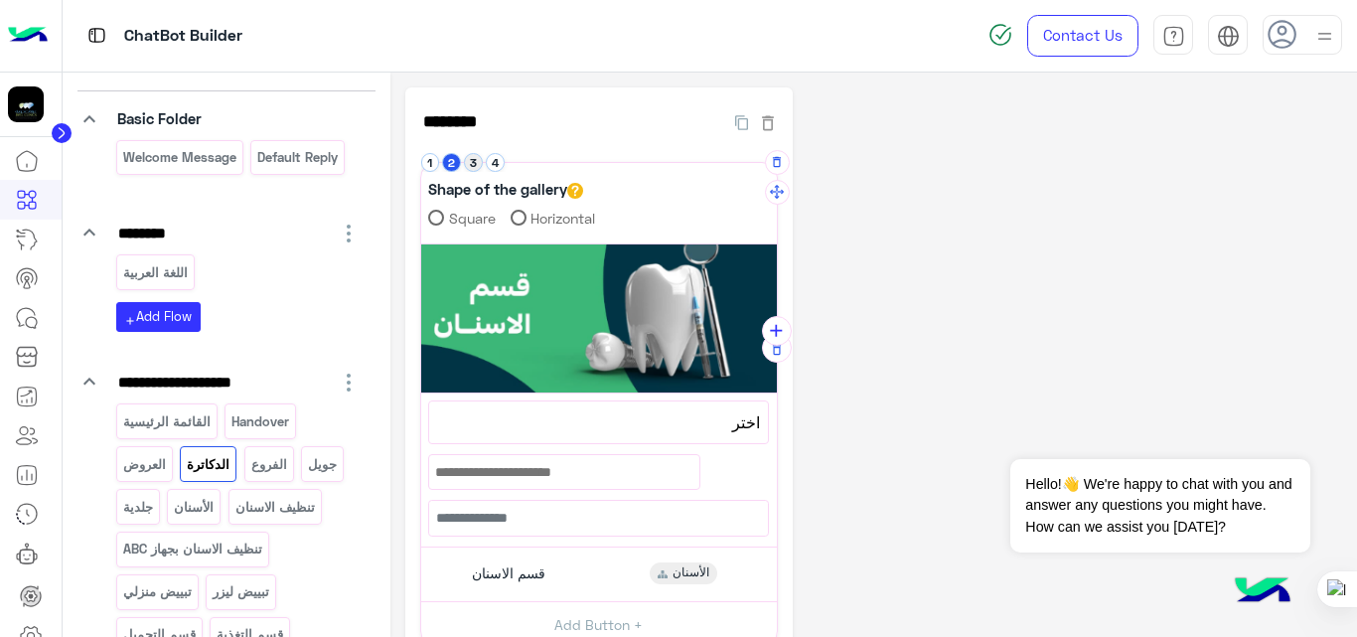
click at [477, 170] on button "3" at bounding box center [473, 162] width 19 height 19
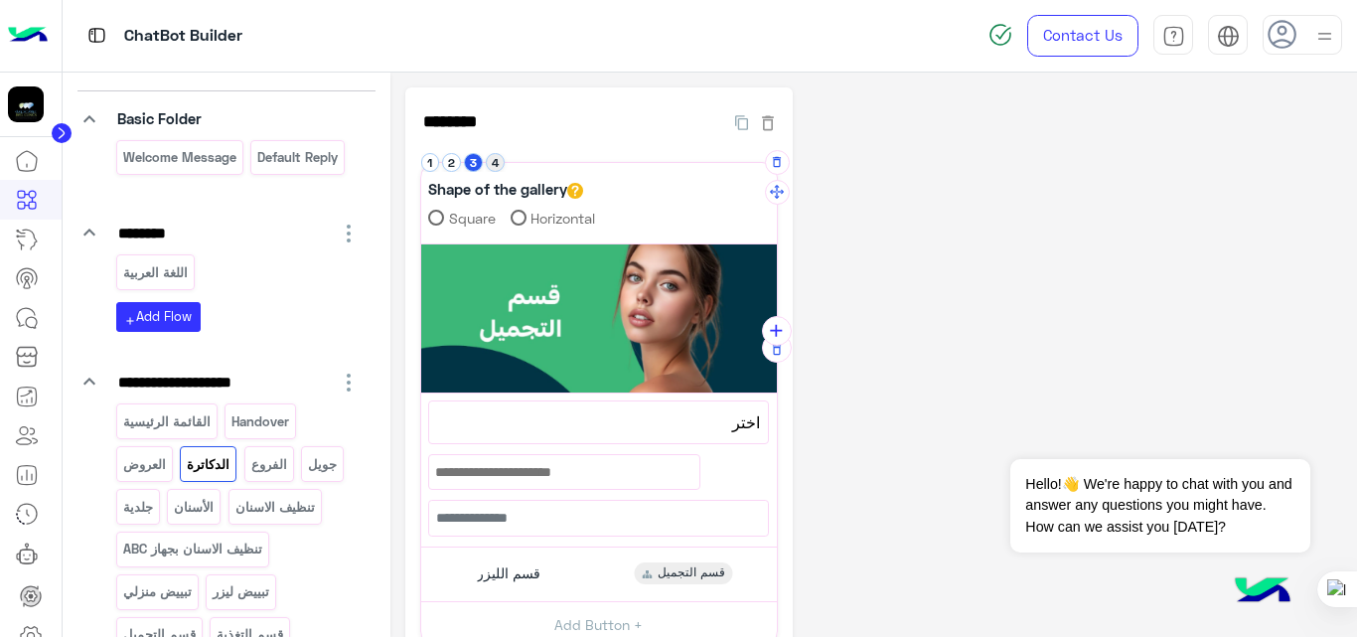
click at [500, 163] on button "4" at bounding box center [495, 162] width 19 height 19
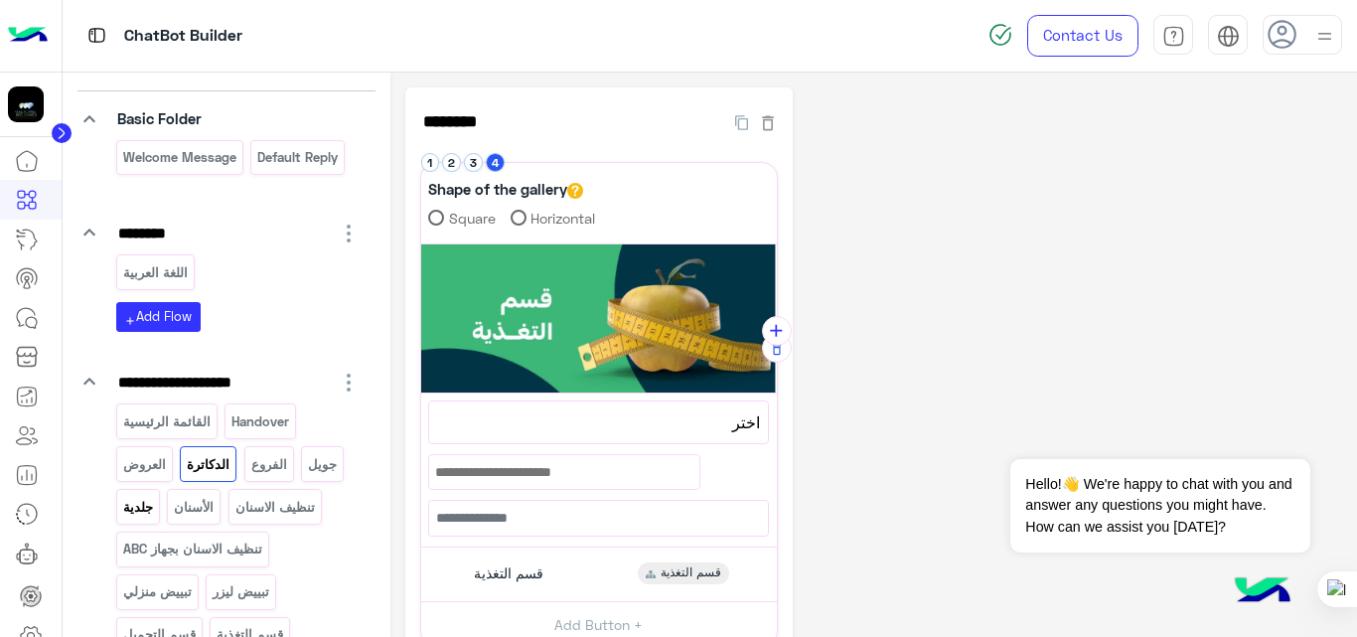
click at [147, 503] on p "جلدية" at bounding box center [137, 507] width 33 height 23
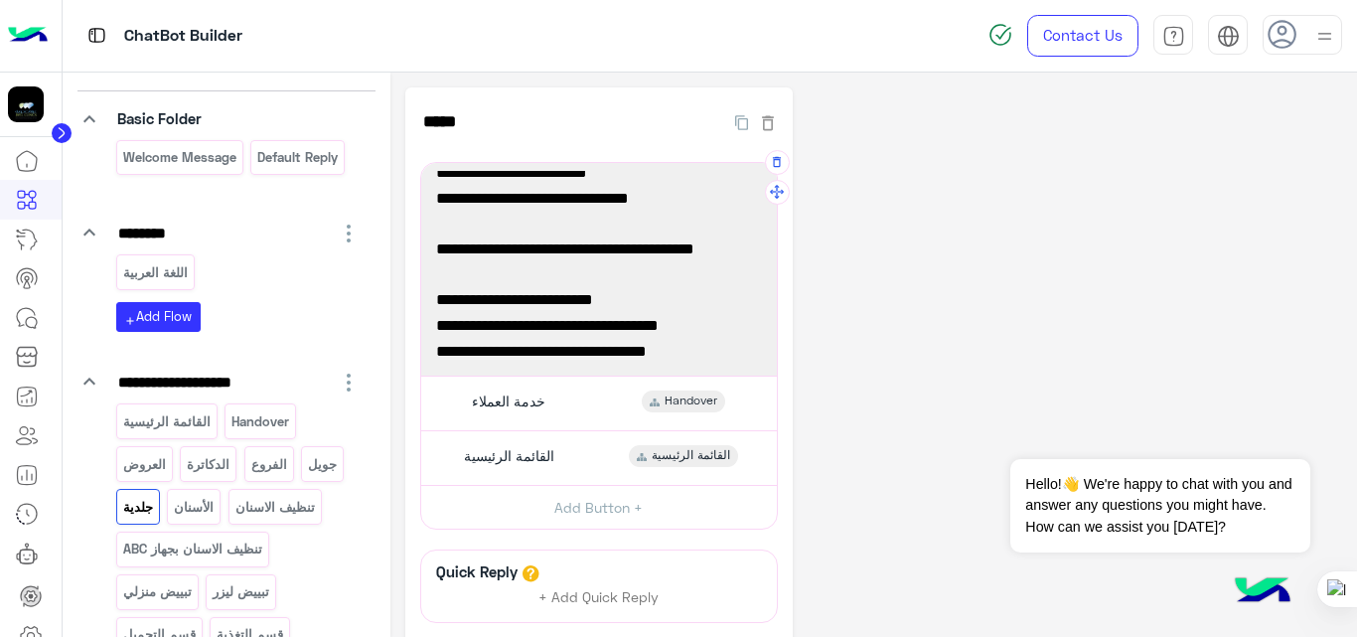
scroll to position [181, 0]
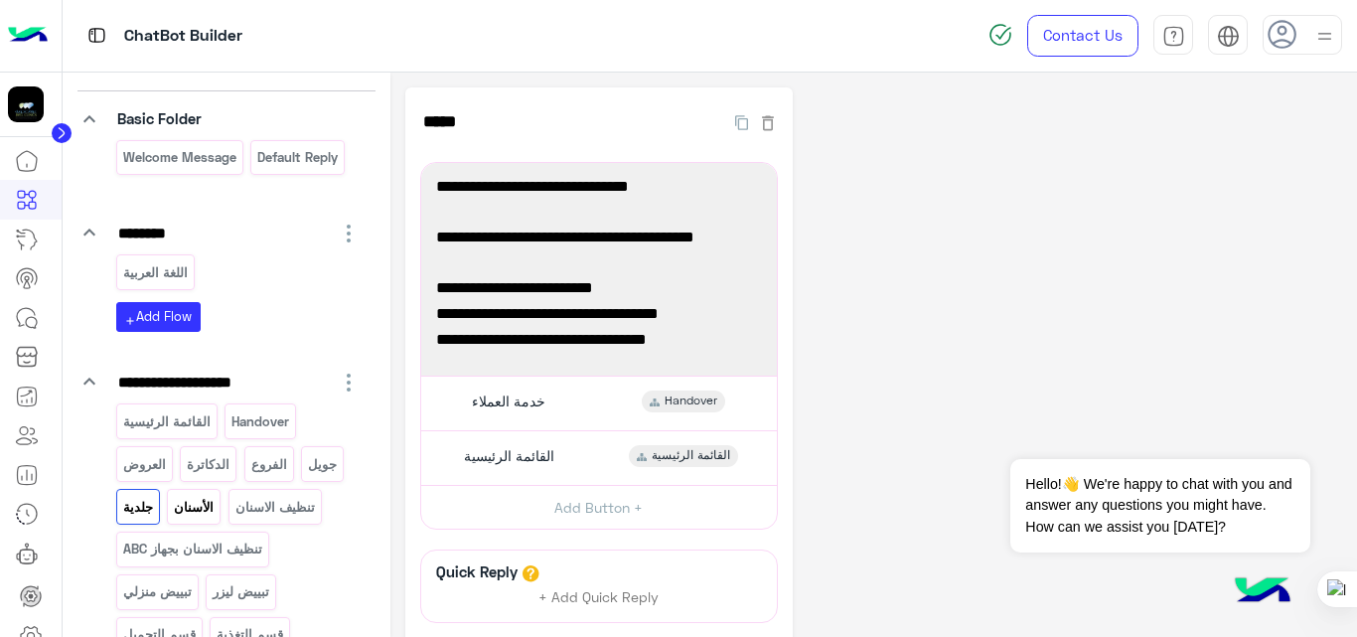
click at [182, 519] on div "الأسنان" at bounding box center [194, 506] width 54 height 35
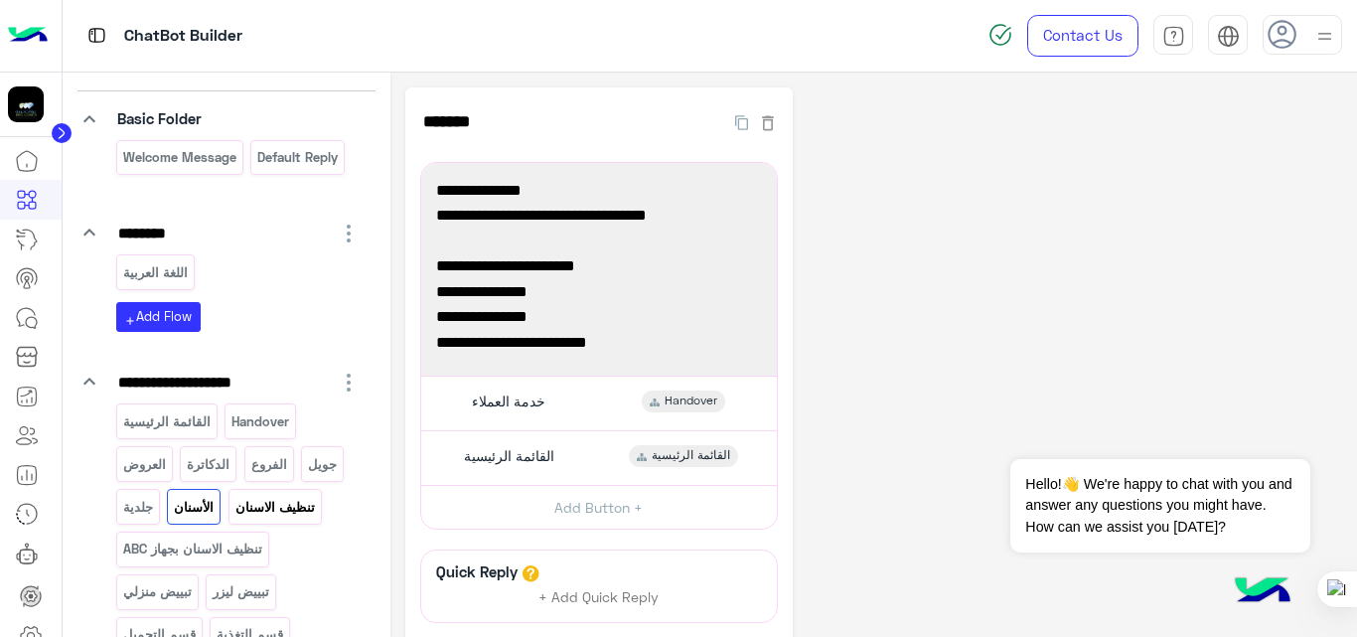
click at [301, 502] on p "تنظيف الاسنان" at bounding box center [275, 507] width 82 height 23
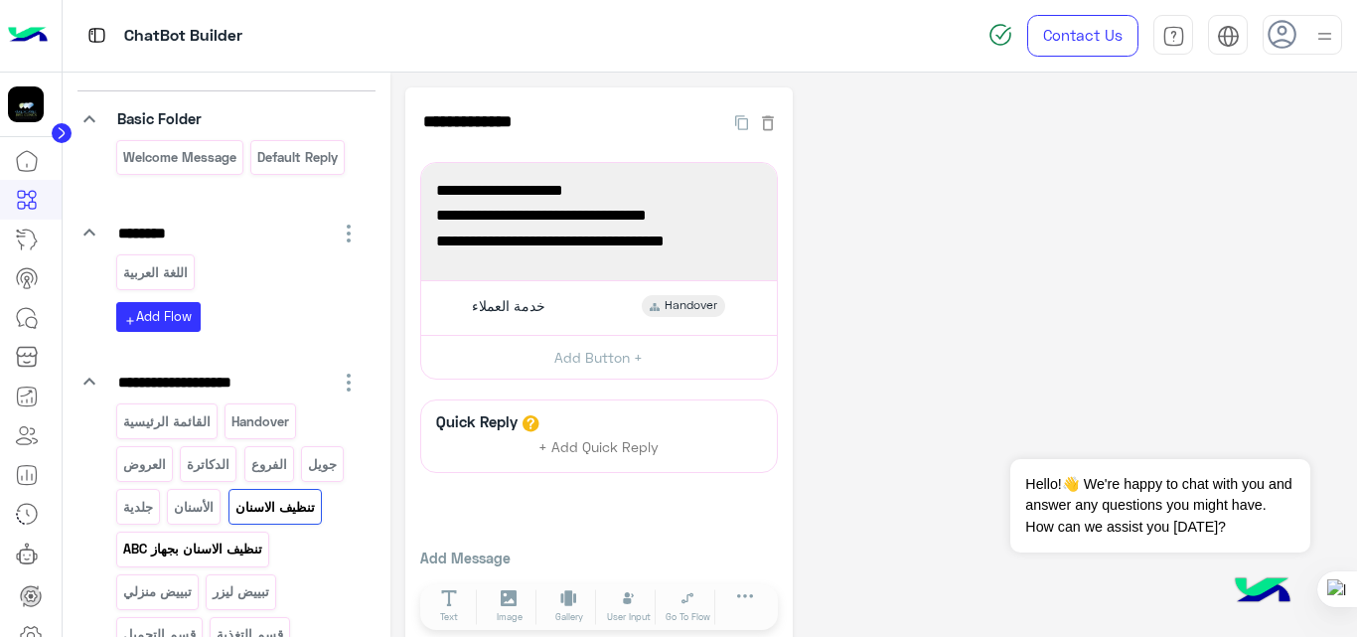
click at [183, 553] on p "تنظيف الاسنان بجهاز ABC" at bounding box center [192, 549] width 142 height 23
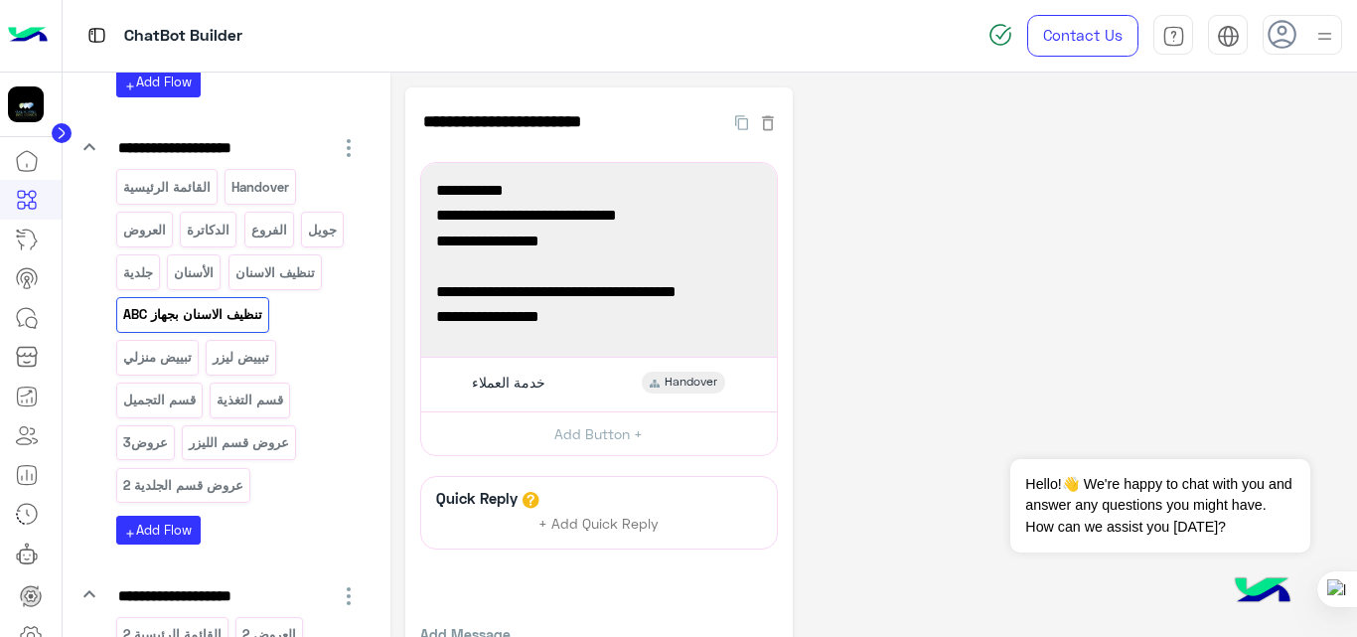
scroll to position [361, 0]
click at [901, 272] on div "**********" at bounding box center [874, 406] width 938 height 639
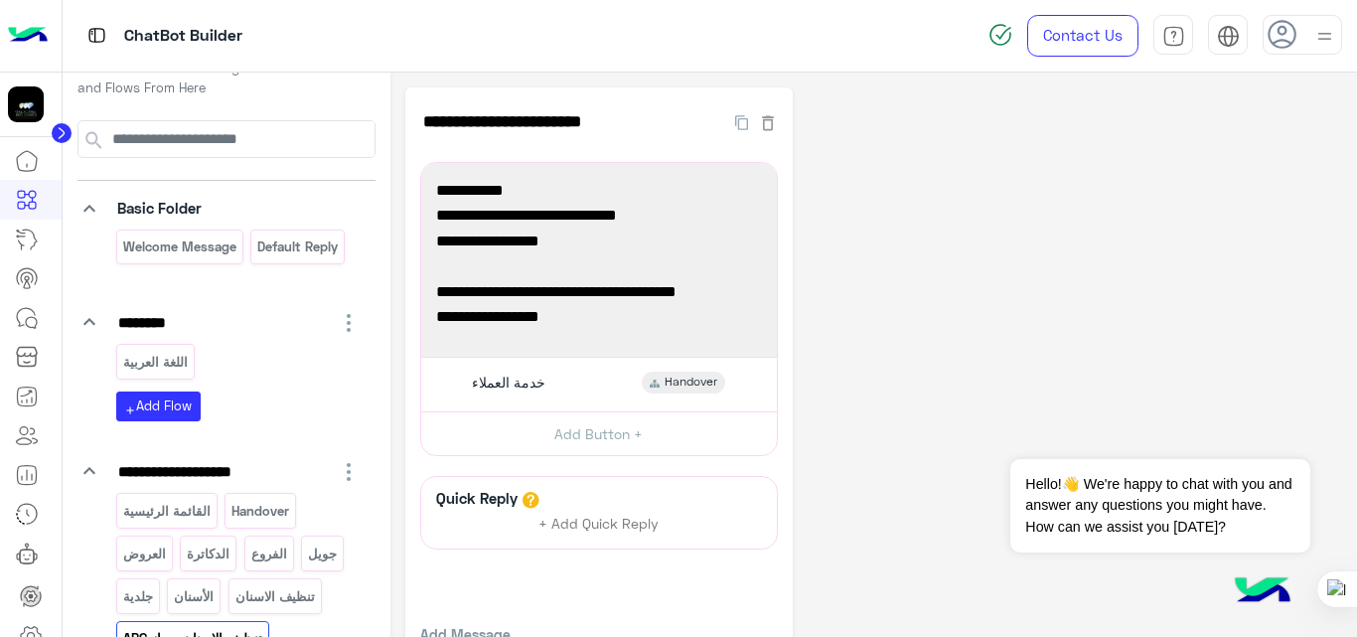
scroll to position [35, 0]
click at [958, 253] on div "**********" at bounding box center [874, 406] width 938 height 639
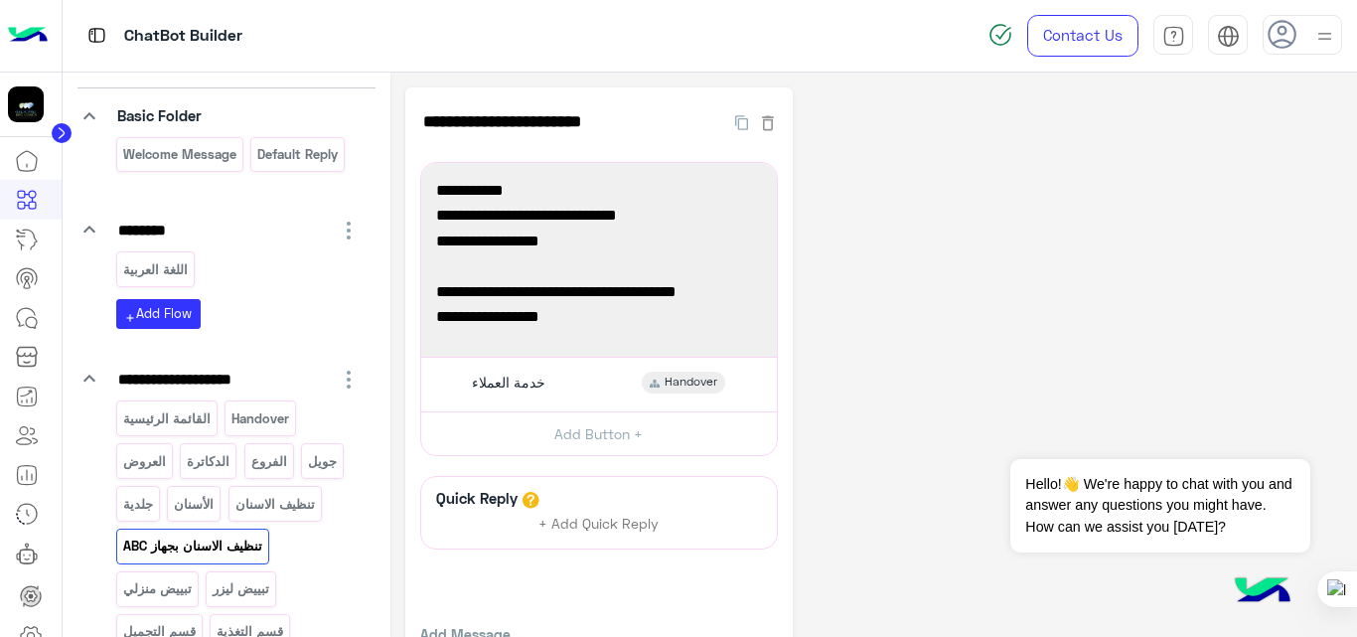
scroll to position [0, 0]
